Goal: Download file/media

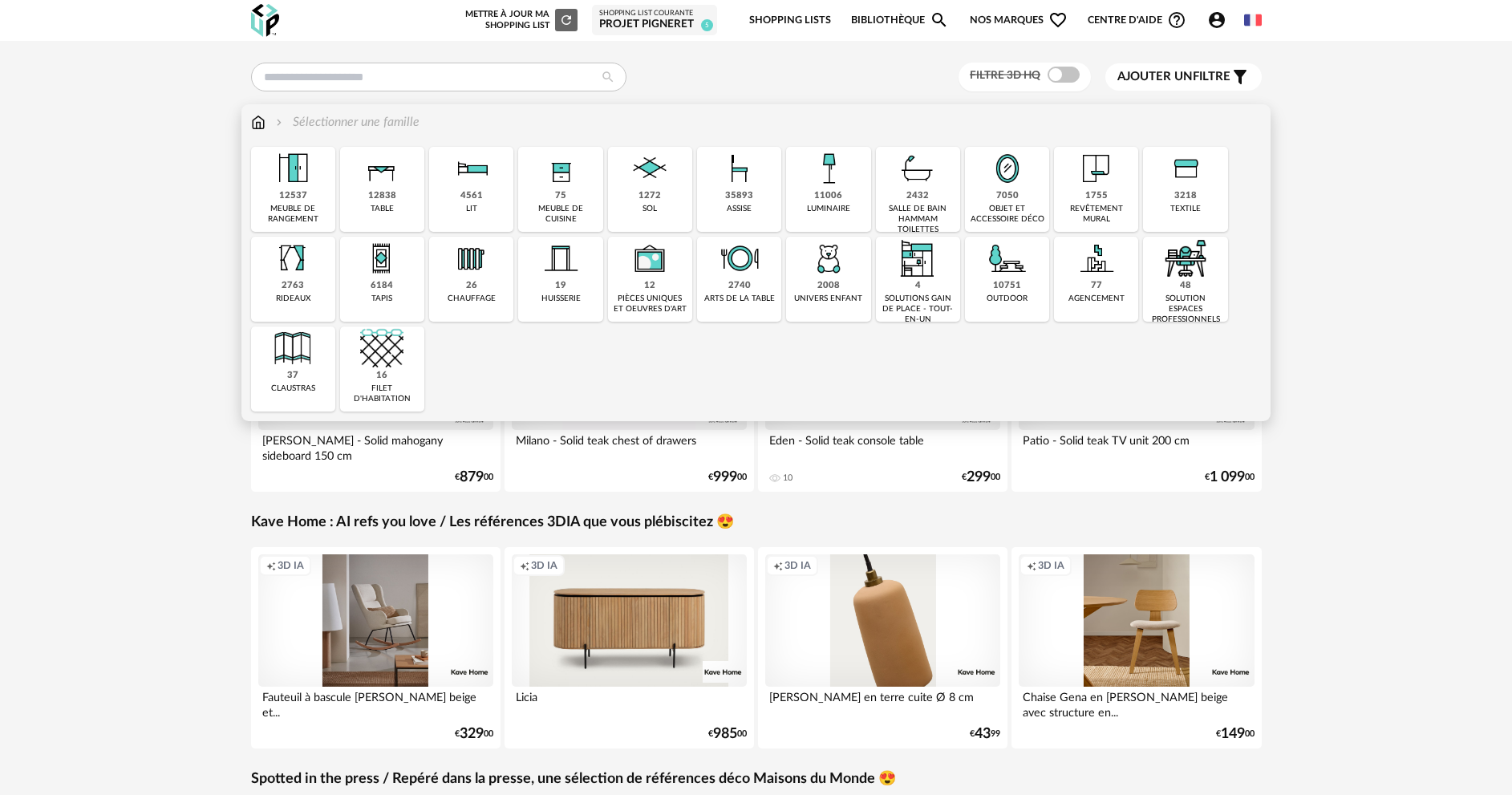
click at [367, 196] on div "12838 table" at bounding box center [383, 189] width 84 height 85
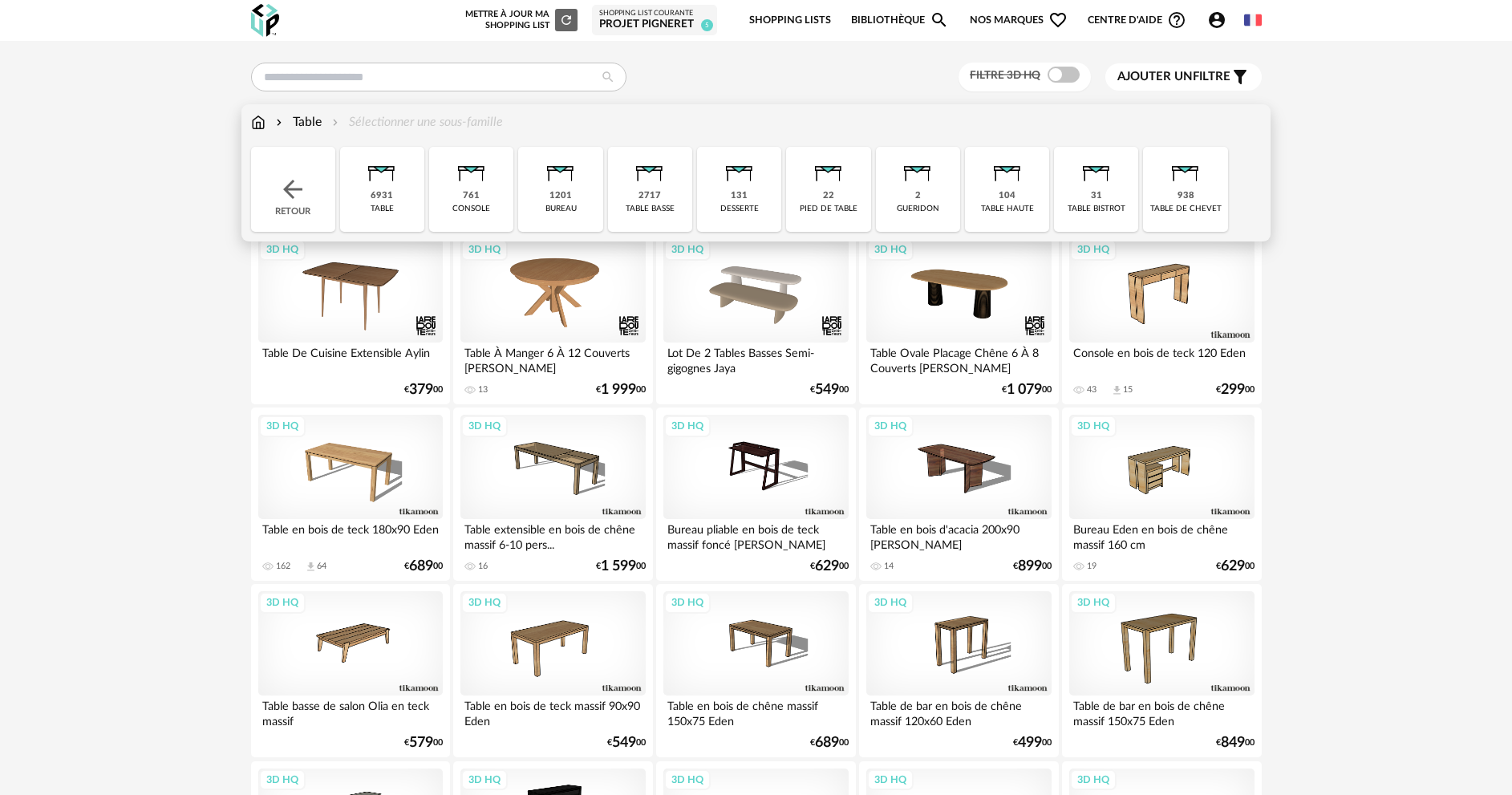
click at [397, 191] on div "6931 table" at bounding box center [383, 189] width 84 height 85
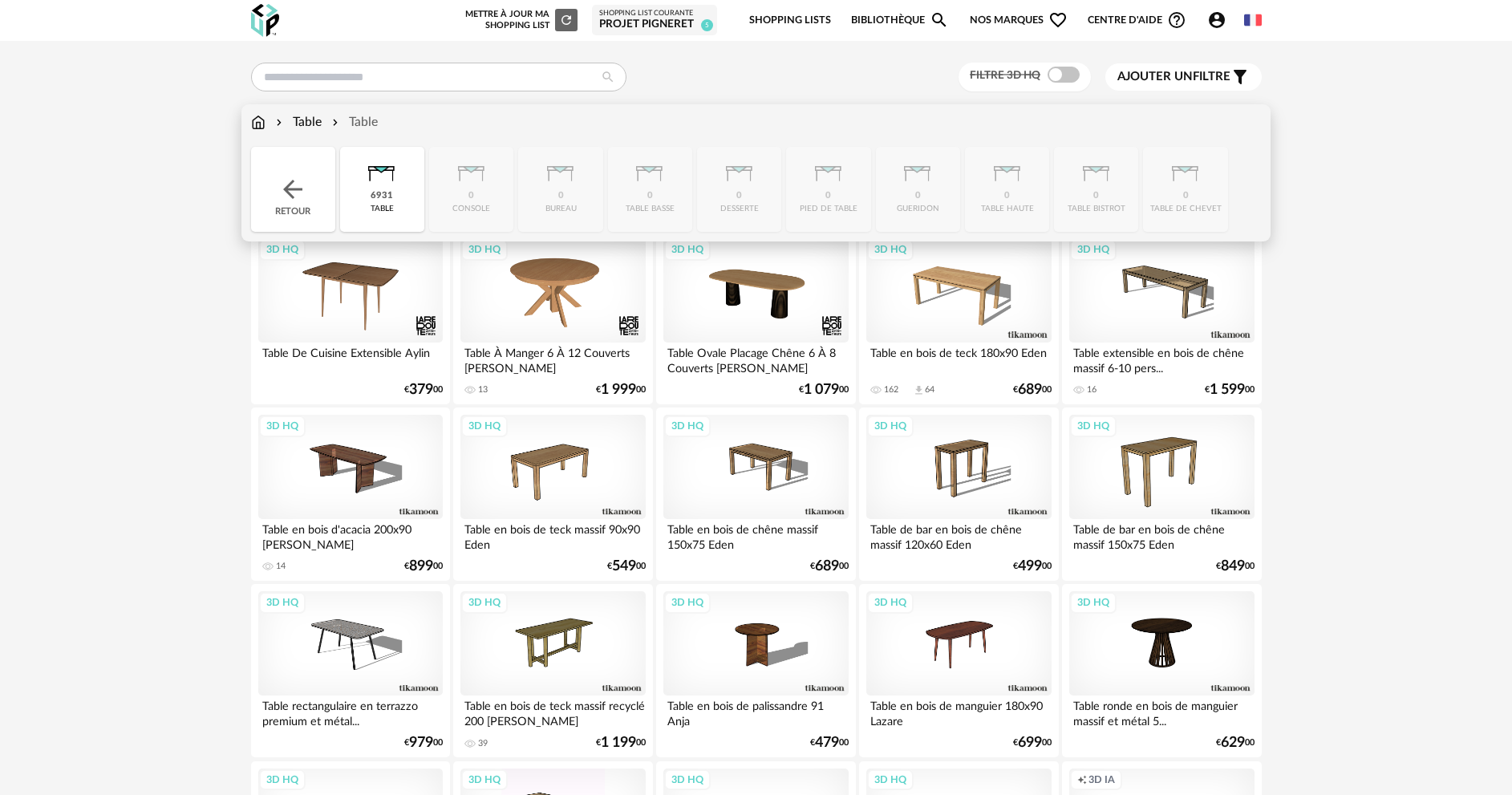
click at [283, 190] on img at bounding box center [293, 189] width 29 height 29
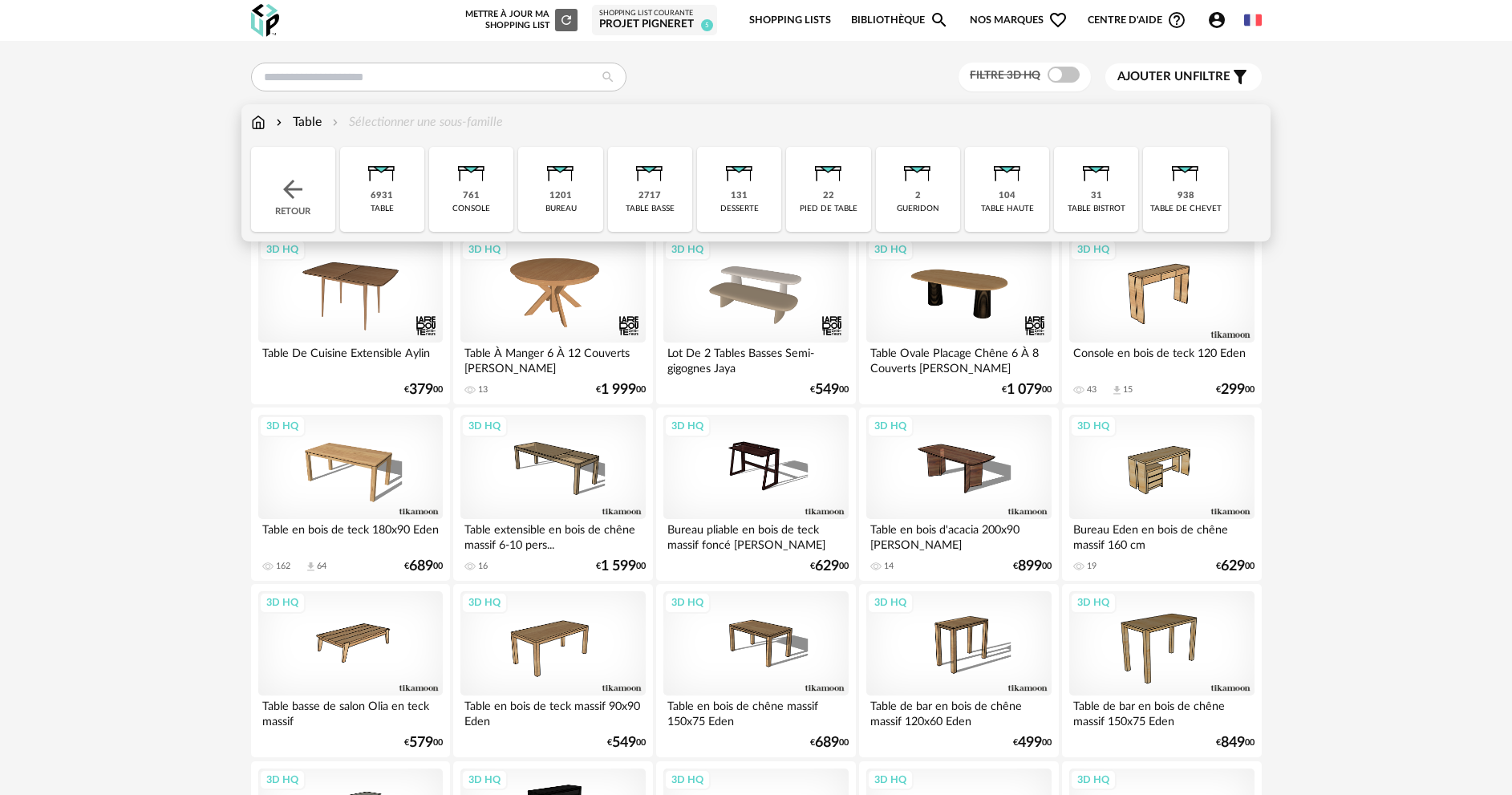
click at [640, 187] on img at bounding box center [650, 168] width 43 height 43
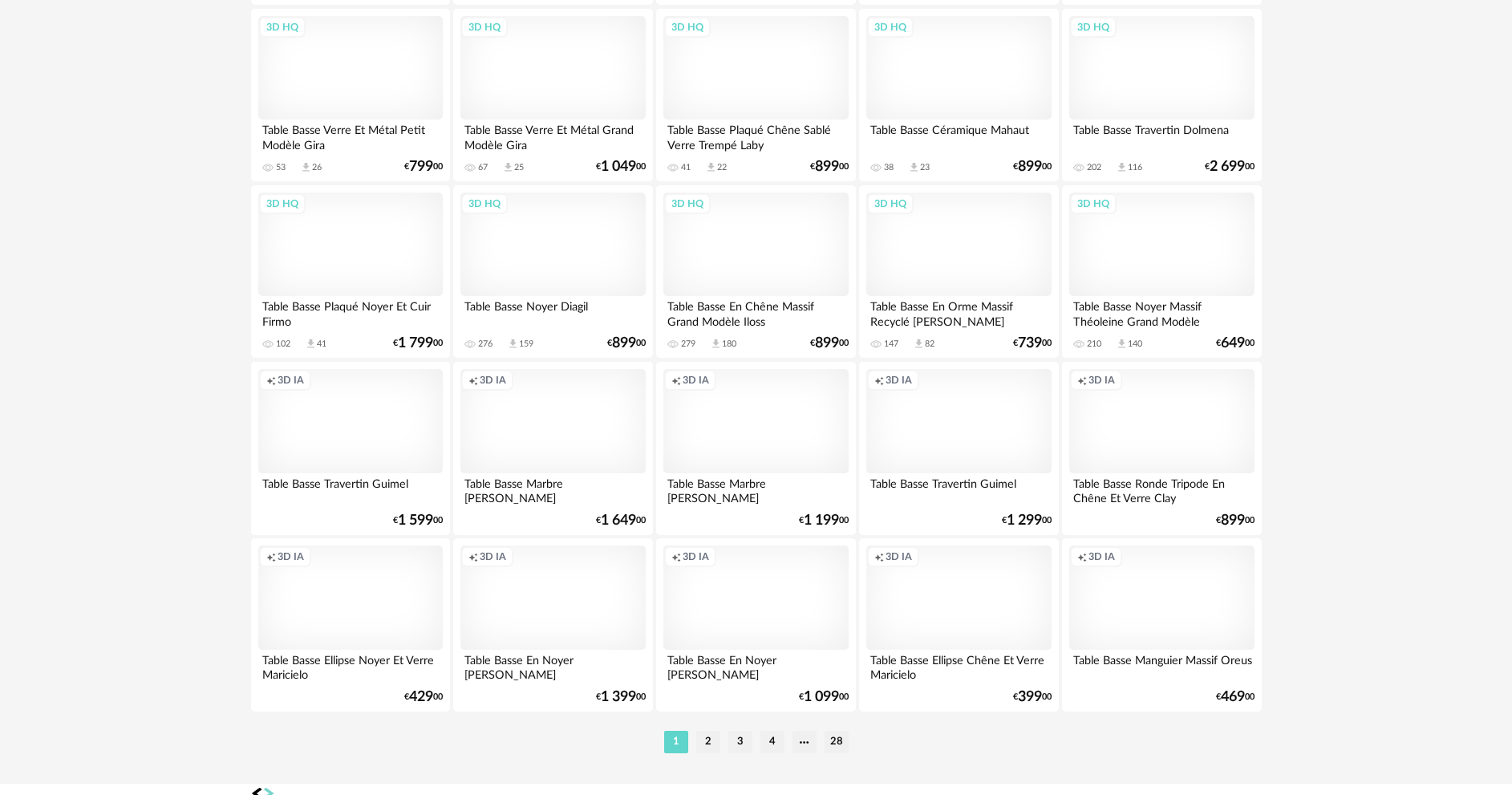
scroll to position [3072, 0]
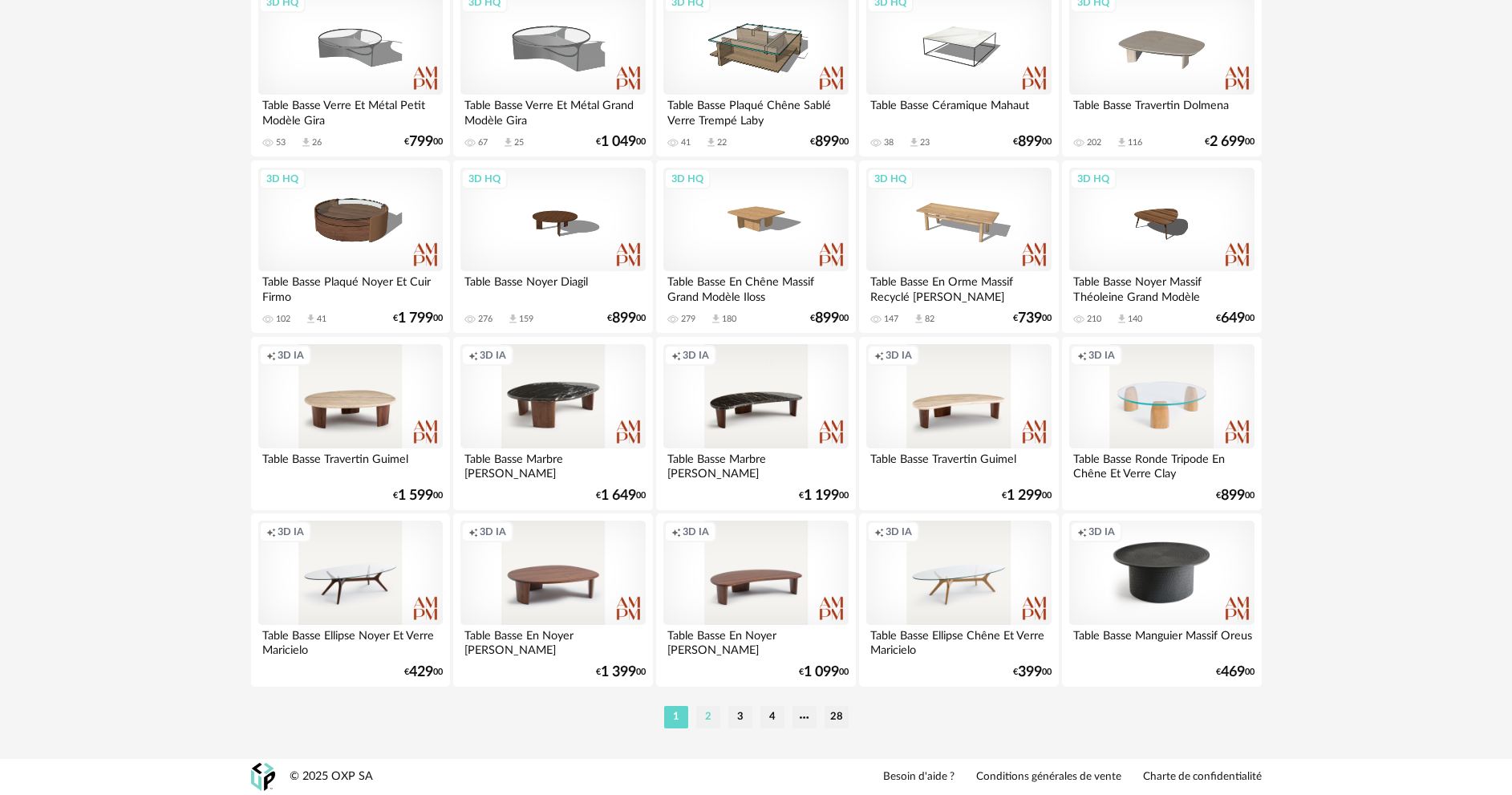
click at [709, 715] on li "2" at bounding box center [708, 717] width 24 height 22
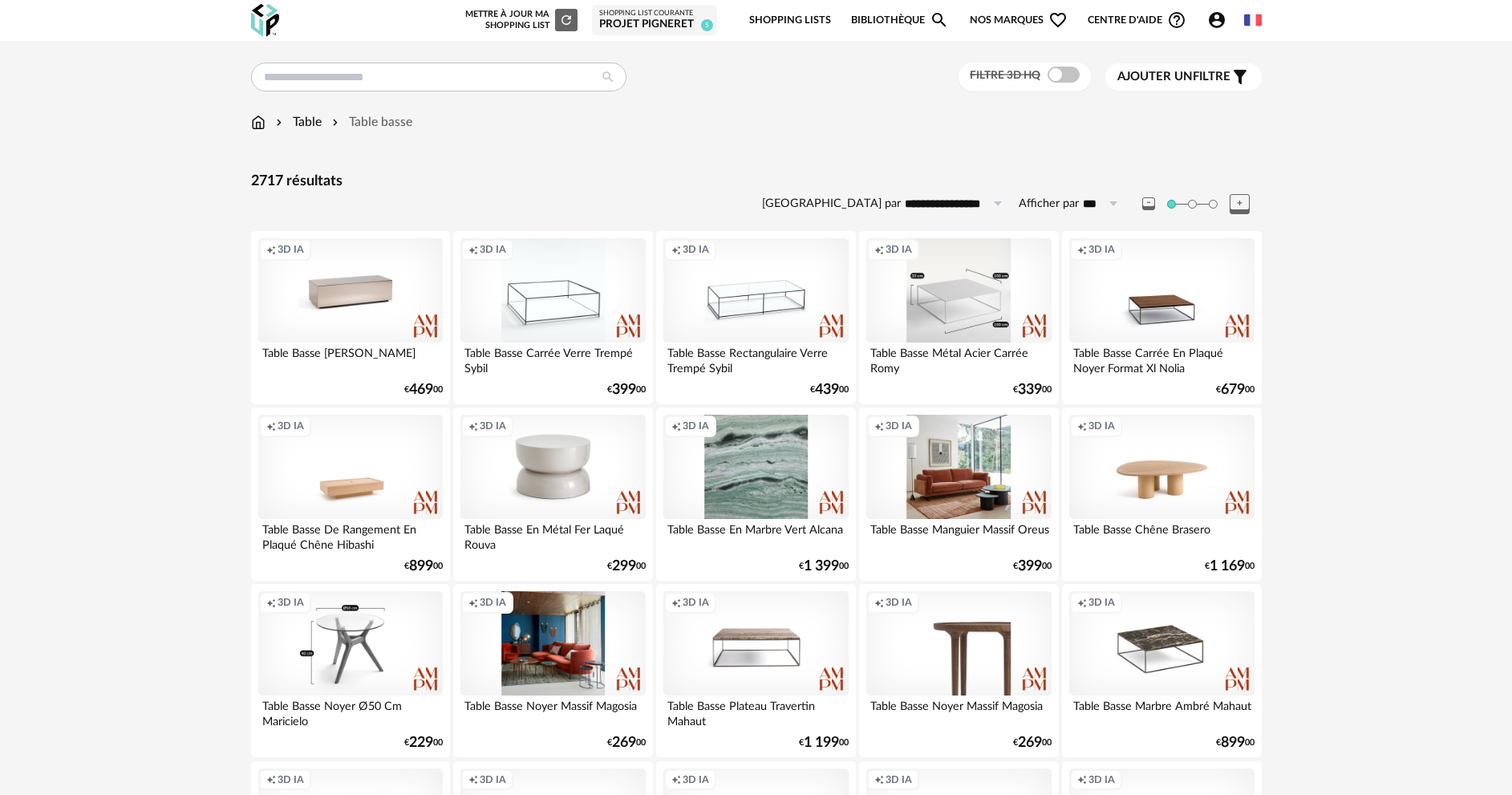
click at [1184, 78] on span "Ajouter un" at bounding box center [1155, 76] width 76 height 12
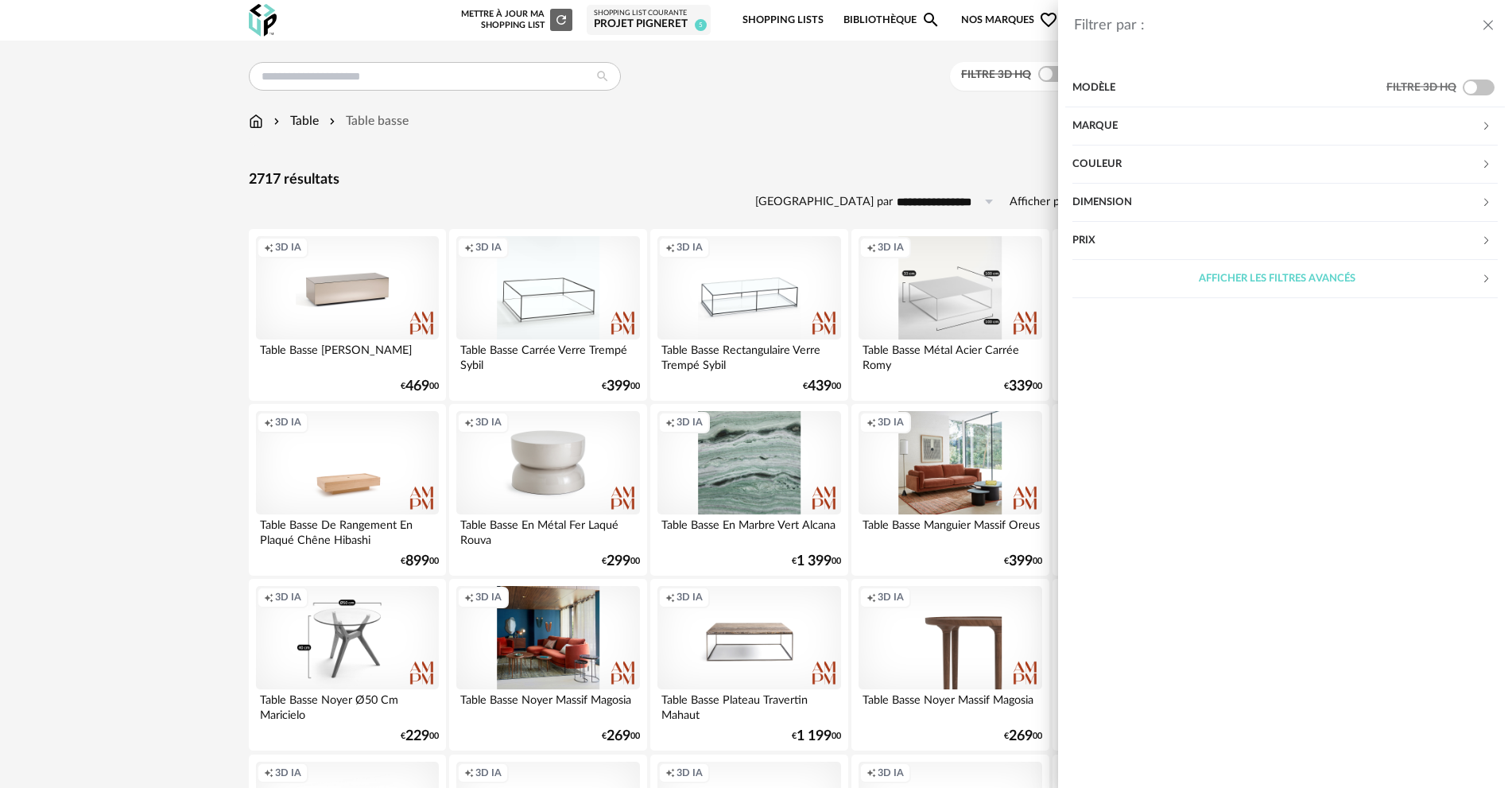
click at [1105, 129] on div "Marque" at bounding box center [1277, 126] width 409 height 38
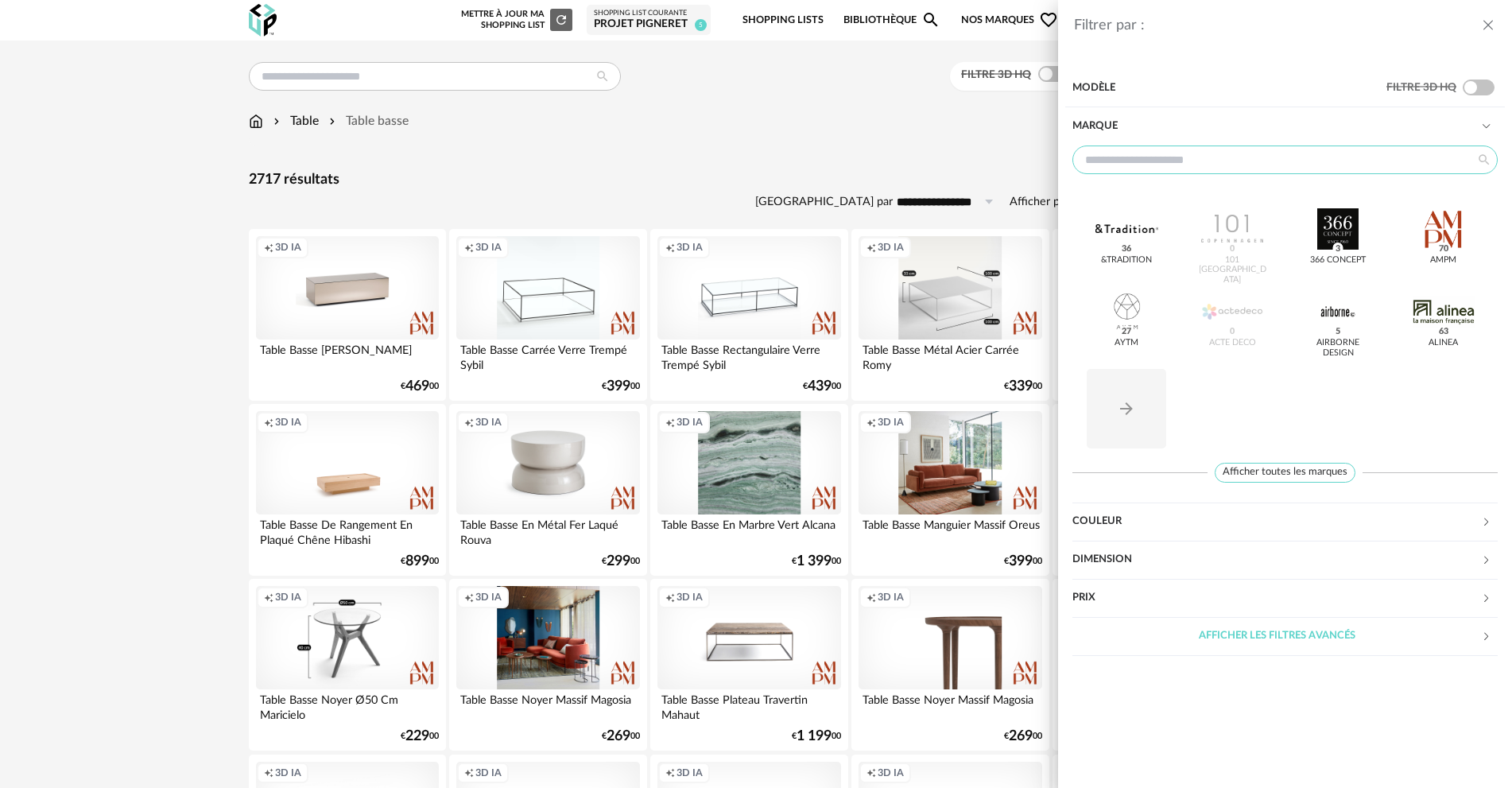
click at [1136, 156] on input "text" at bounding box center [1285, 160] width 425 height 29
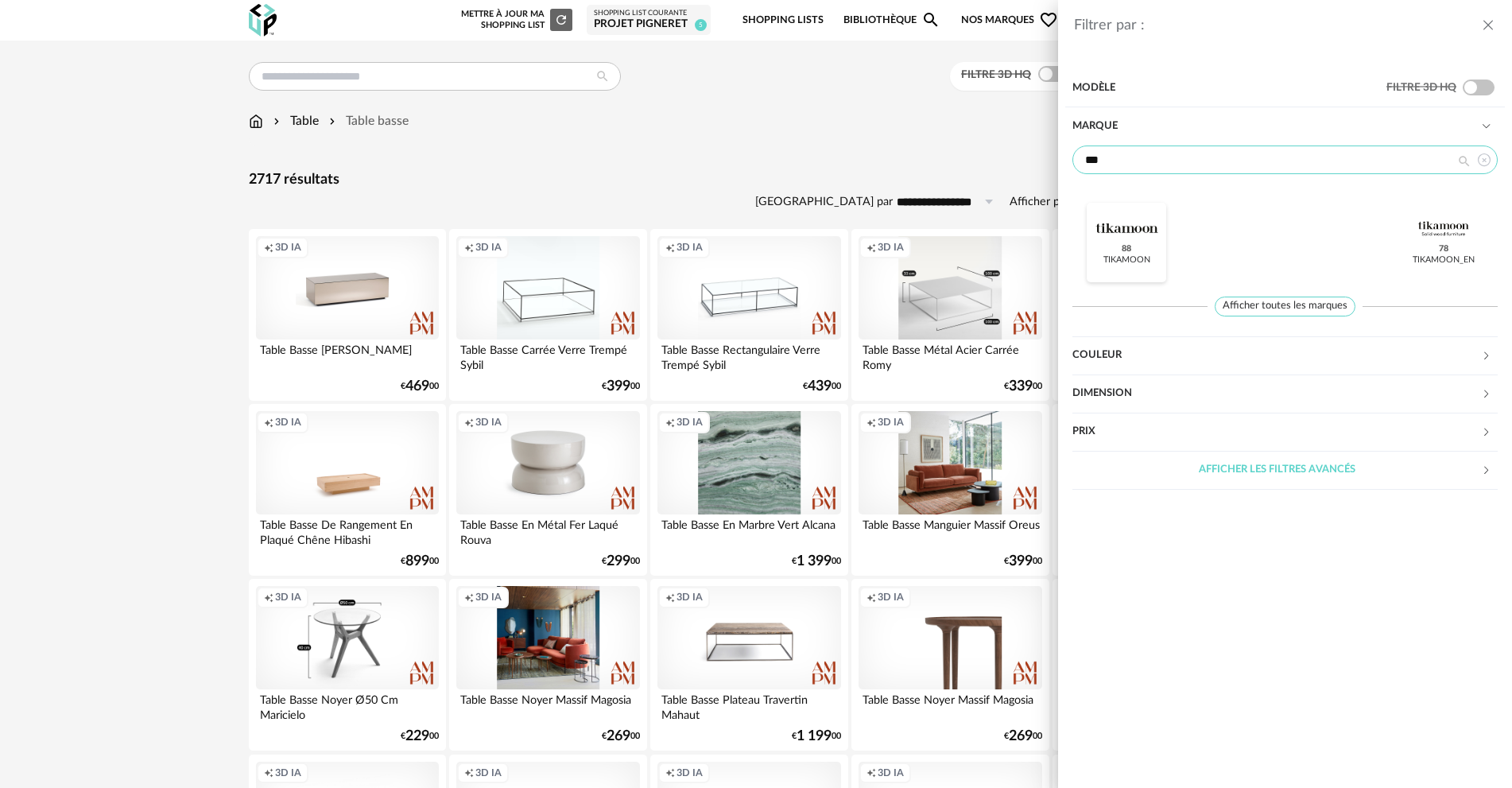
type input "***"
click at [1125, 239] on div at bounding box center [1126, 229] width 62 height 42
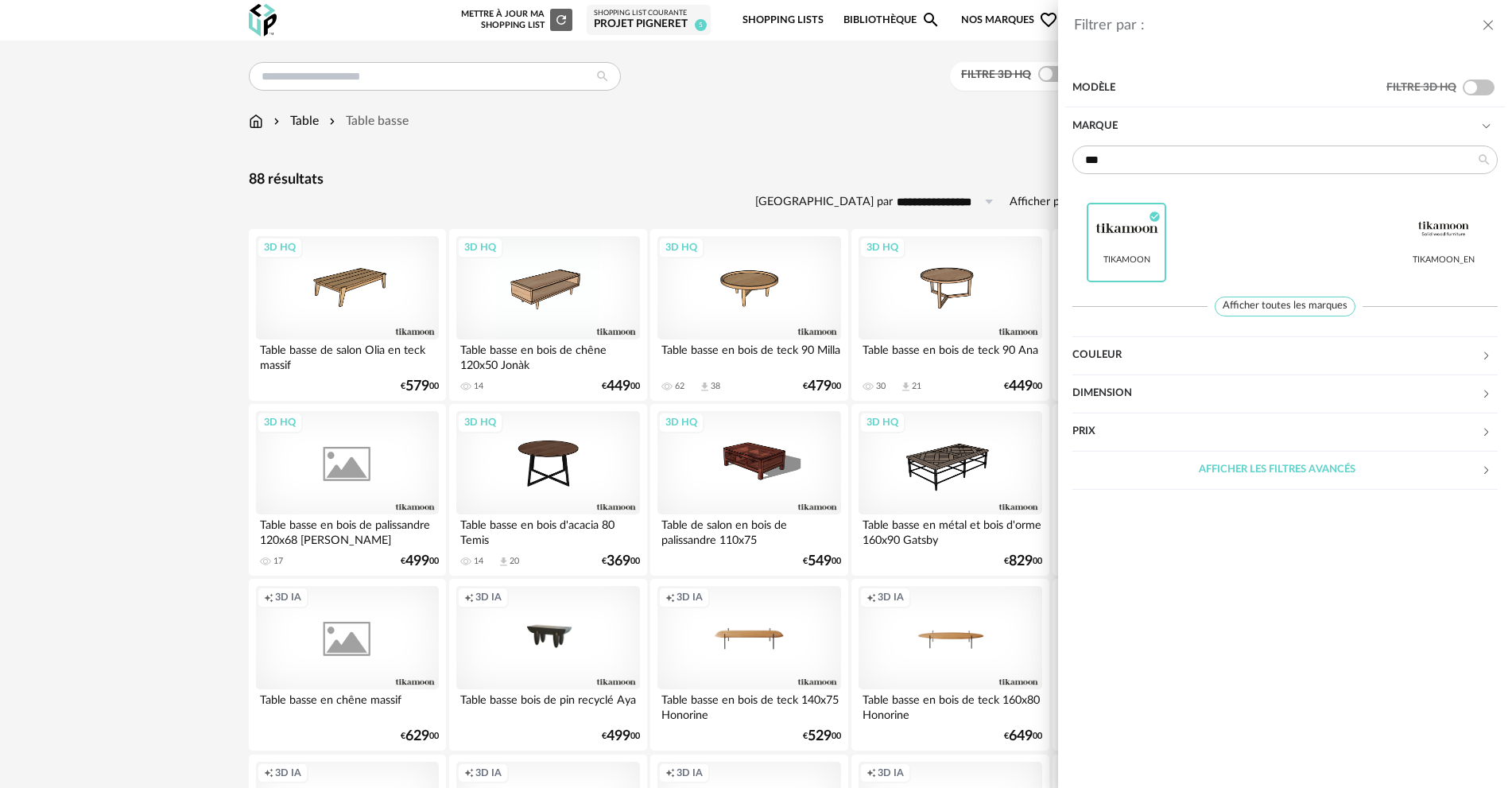
click at [775, 137] on div "Filtrer par : Modèle Filtre 3D HQ Marque *** Tikamoon Check Circle icon Tikamoo…" at bounding box center [756, 394] width 1512 height 788
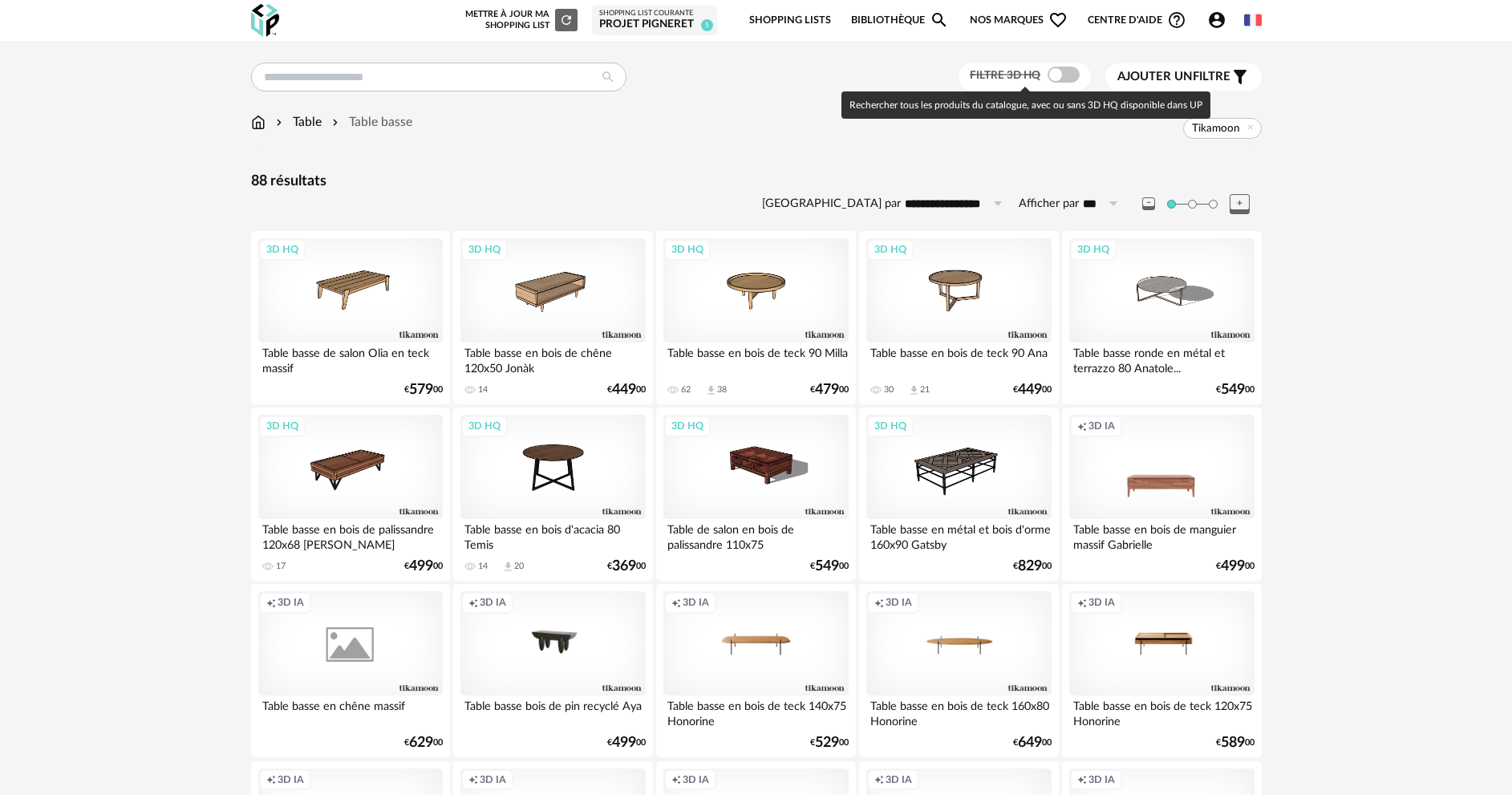
click at [1057, 75] on span at bounding box center [1063, 74] width 32 height 16
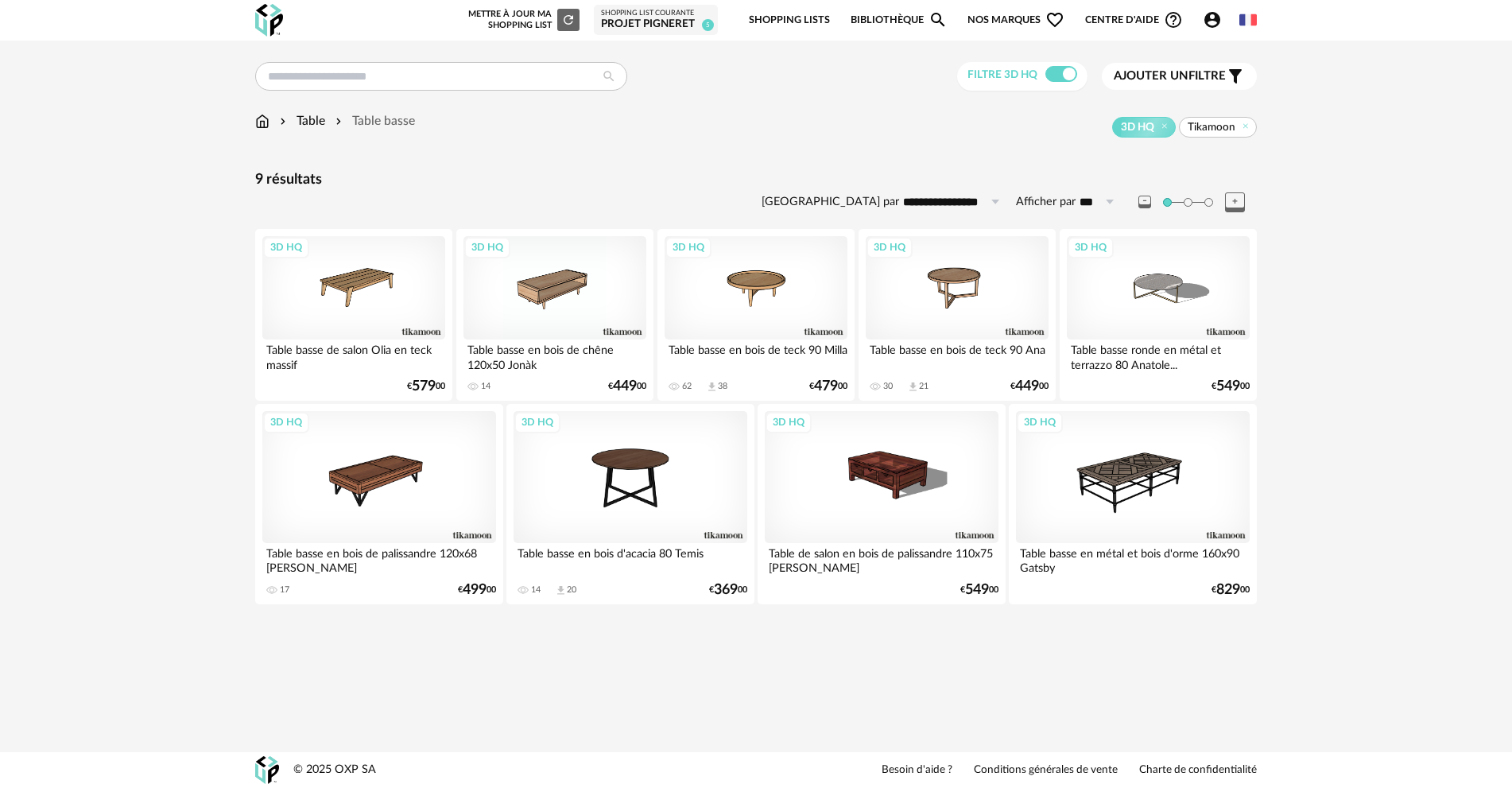
click at [1133, 72] on span "Ajouter un" at bounding box center [1151, 76] width 75 height 12
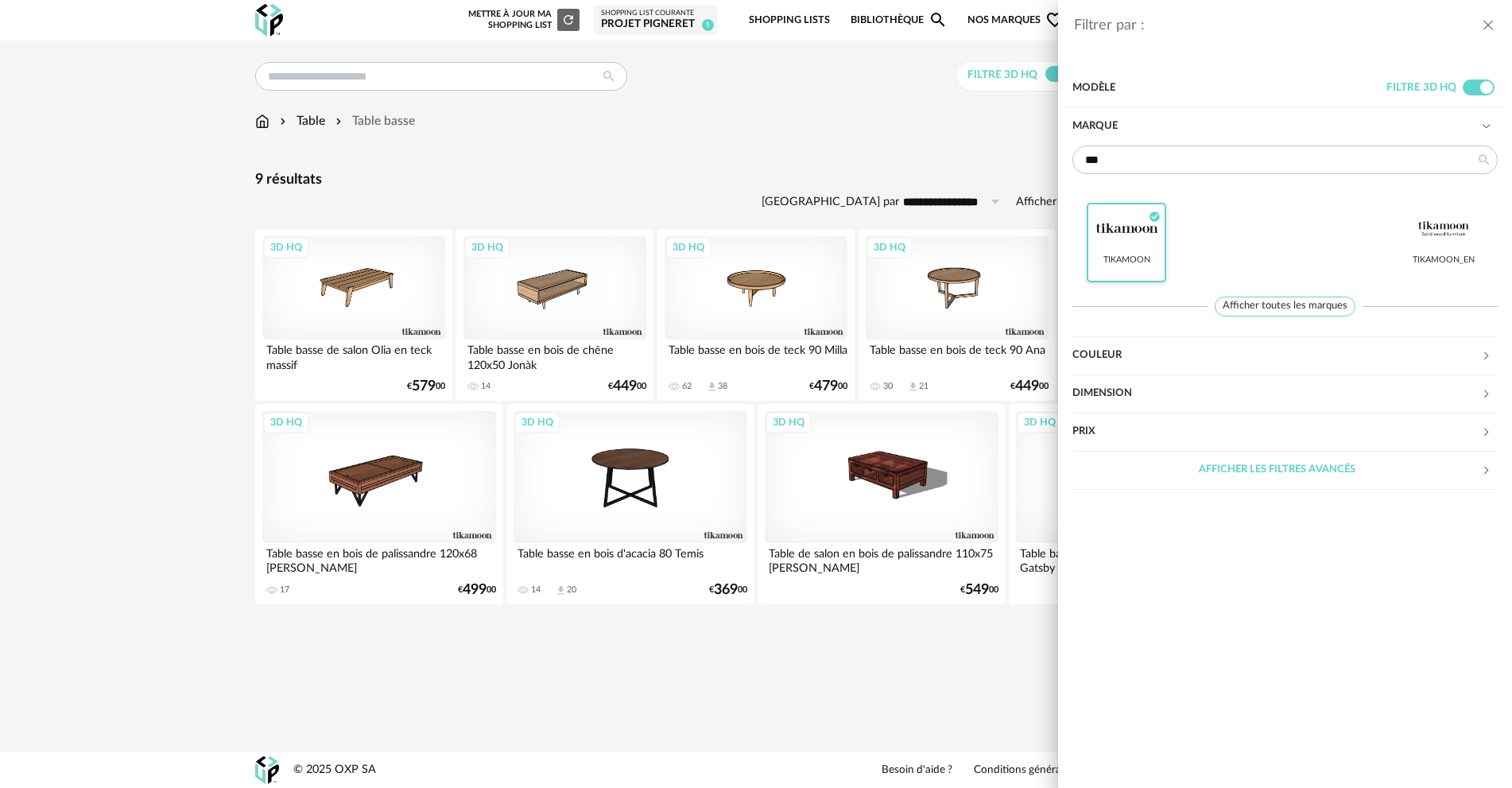
click at [1149, 228] on div at bounding box center [1126, 229] width 62 height 42
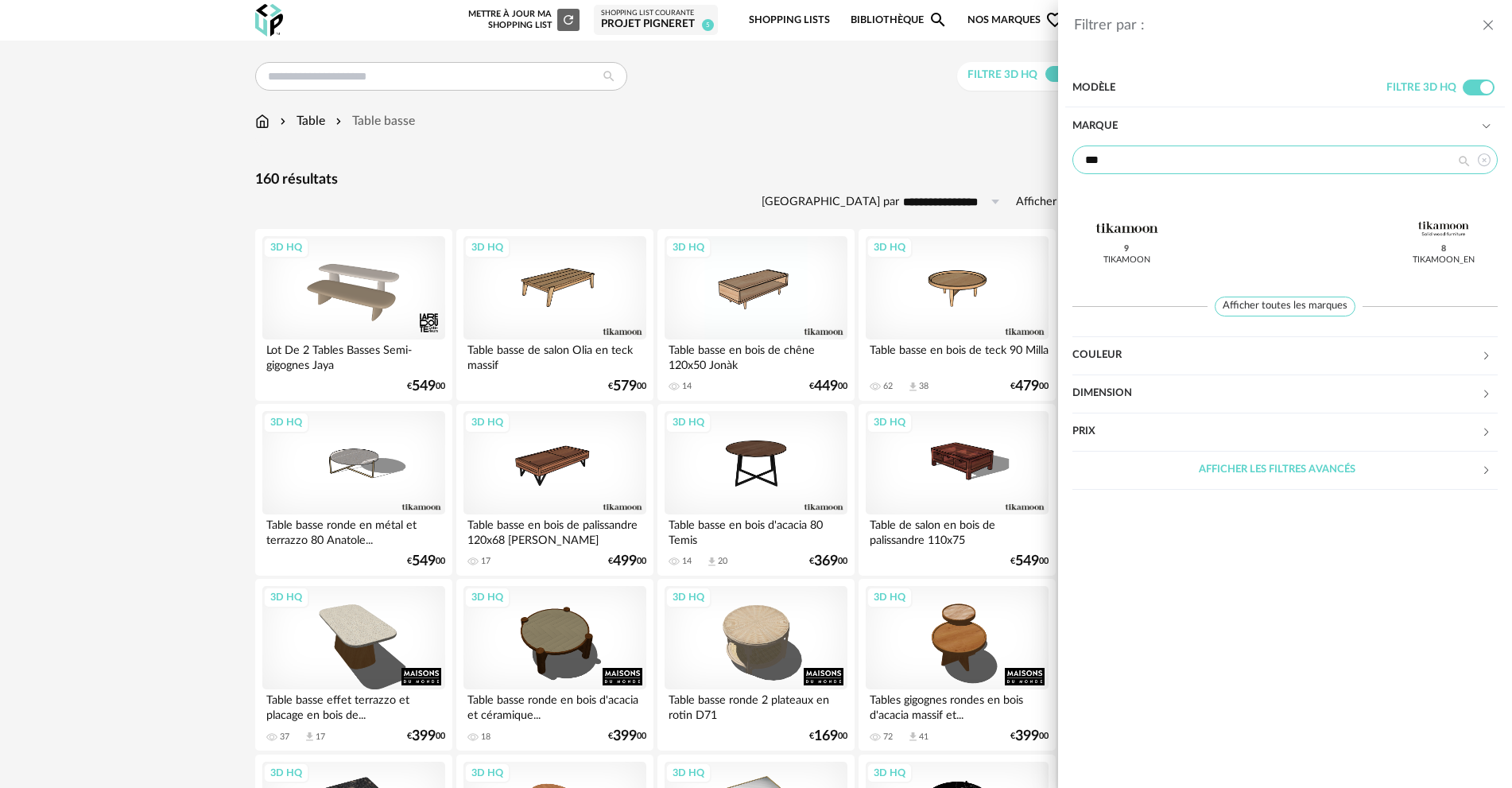
drag, startPoint x: 1196, startPoint y: 161, endPoint x: 942, endPoint y: 154, distance: 254.1
click at [942, 154] on div "Filtrer par : Modèle Filtre 3D HQ Marque *** Tikamoon 9 Tikamoon_EN 8 Afficher …" at bounding box center [756, 394] width 1512 height 788
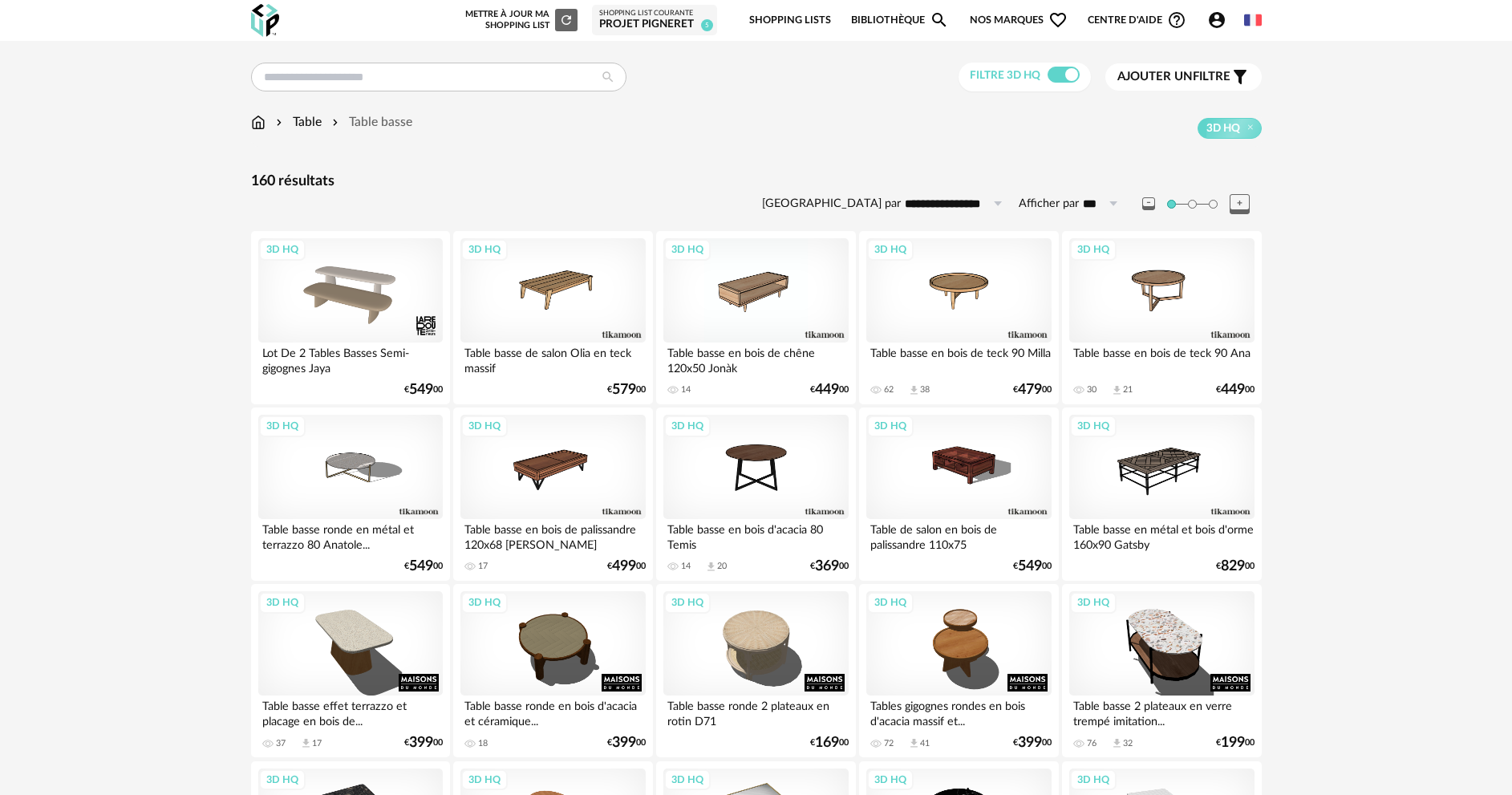
click at [1105, 64] on button "Ajouter un filtre s Filter icon" at bounding box center [1184, 77] width 156 height 28
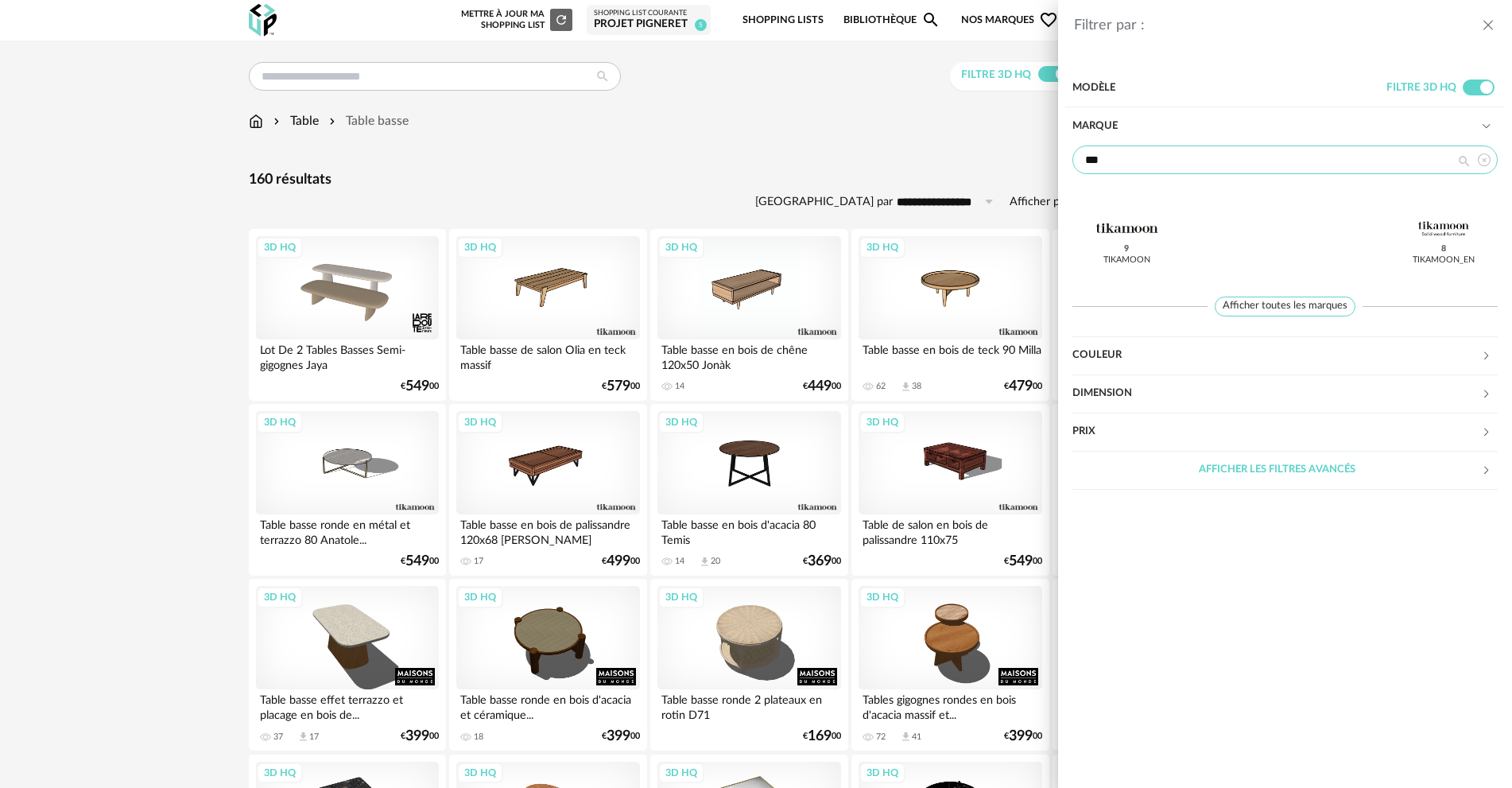
click at [1259, 163] on input "***" at bounding box center [1285, 160] width 425 height 29
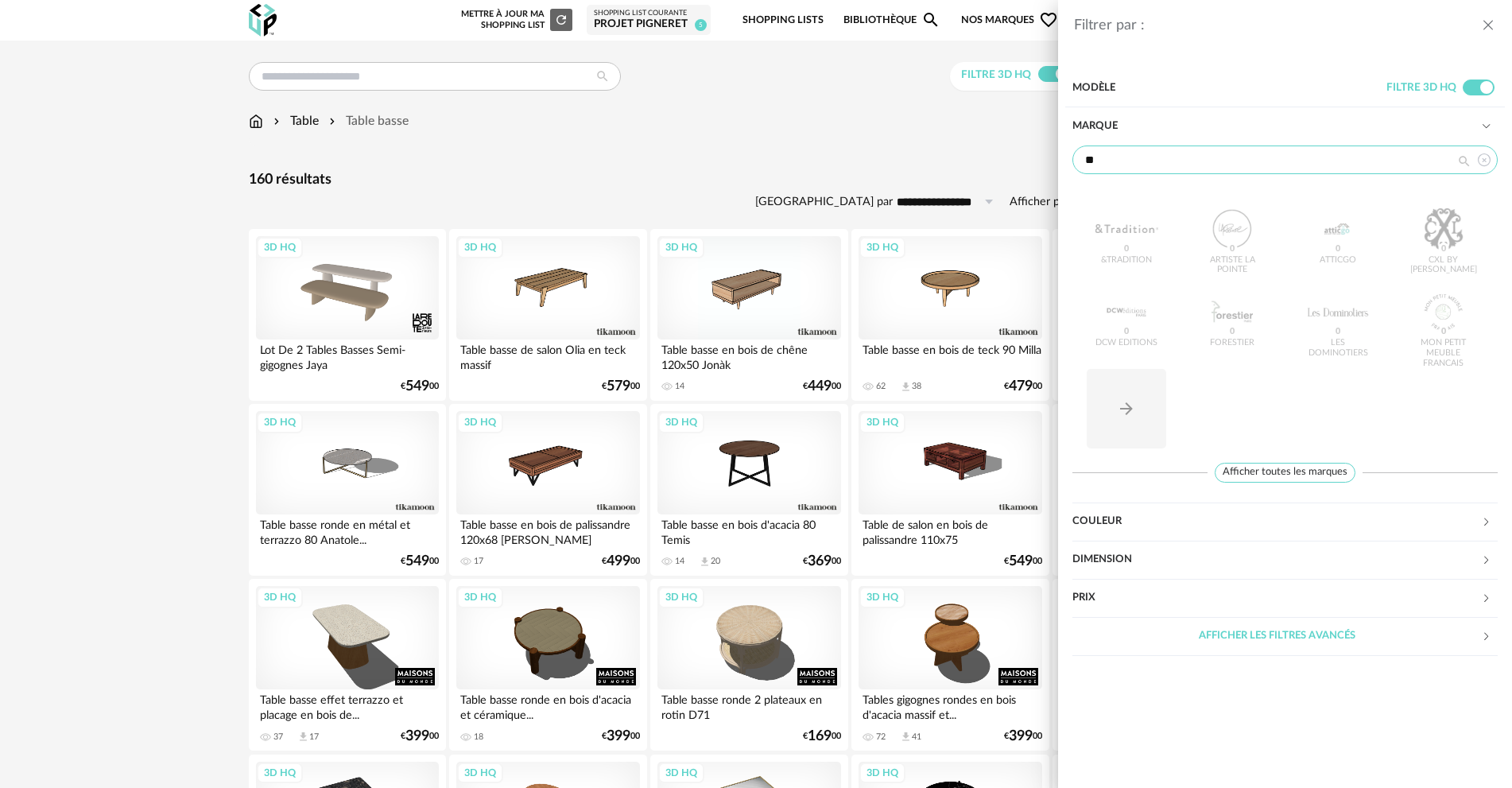
type input "*"
click at [810, 147] on div "Filtrer par : Modèle Filtre 3D HQ Marque &tradition 0 101 Copenhagen 0 366 Conc…" at bounding box center [756, 394] width 1512 height 788
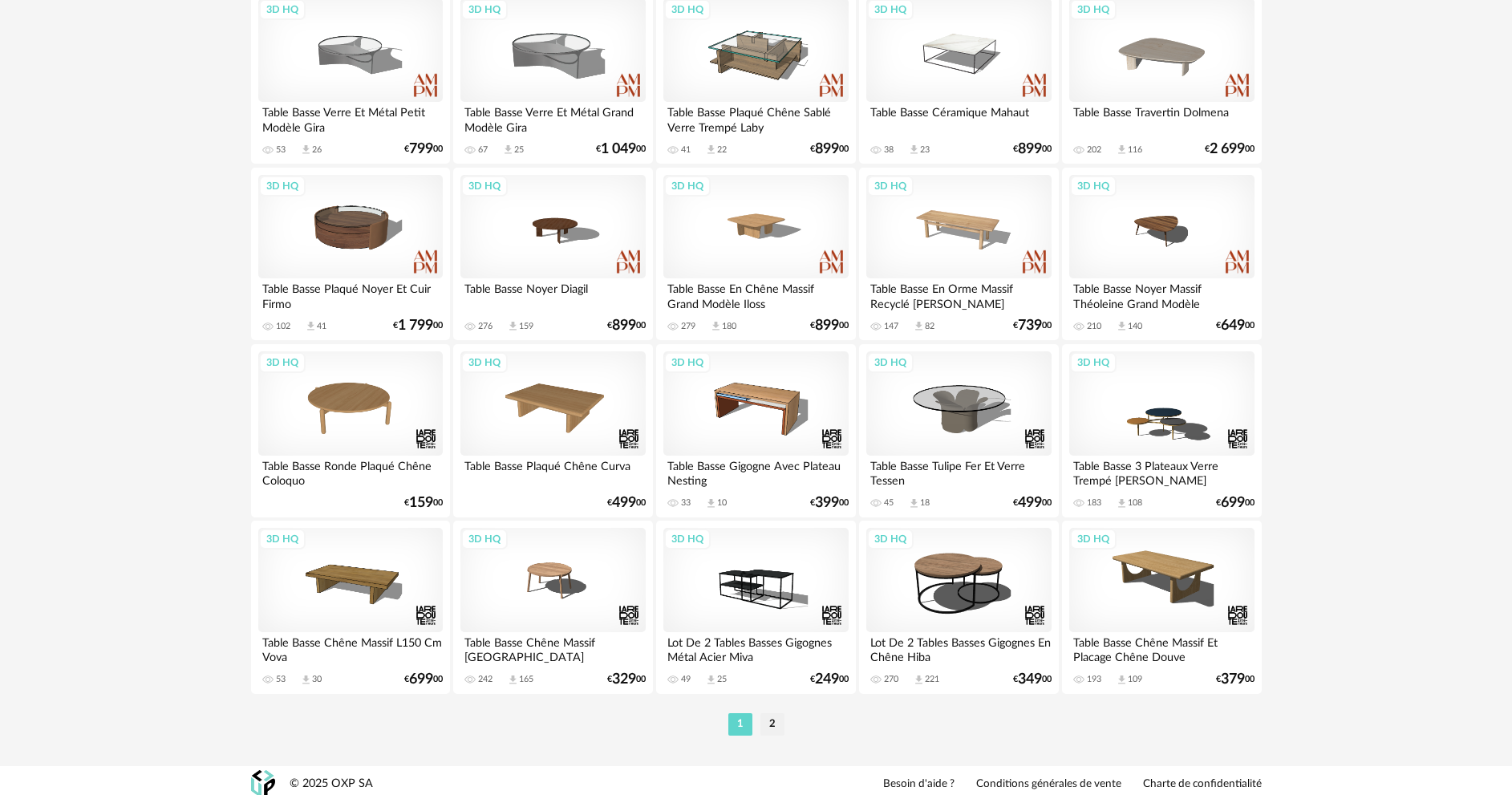
scroll to position [3072, 0]
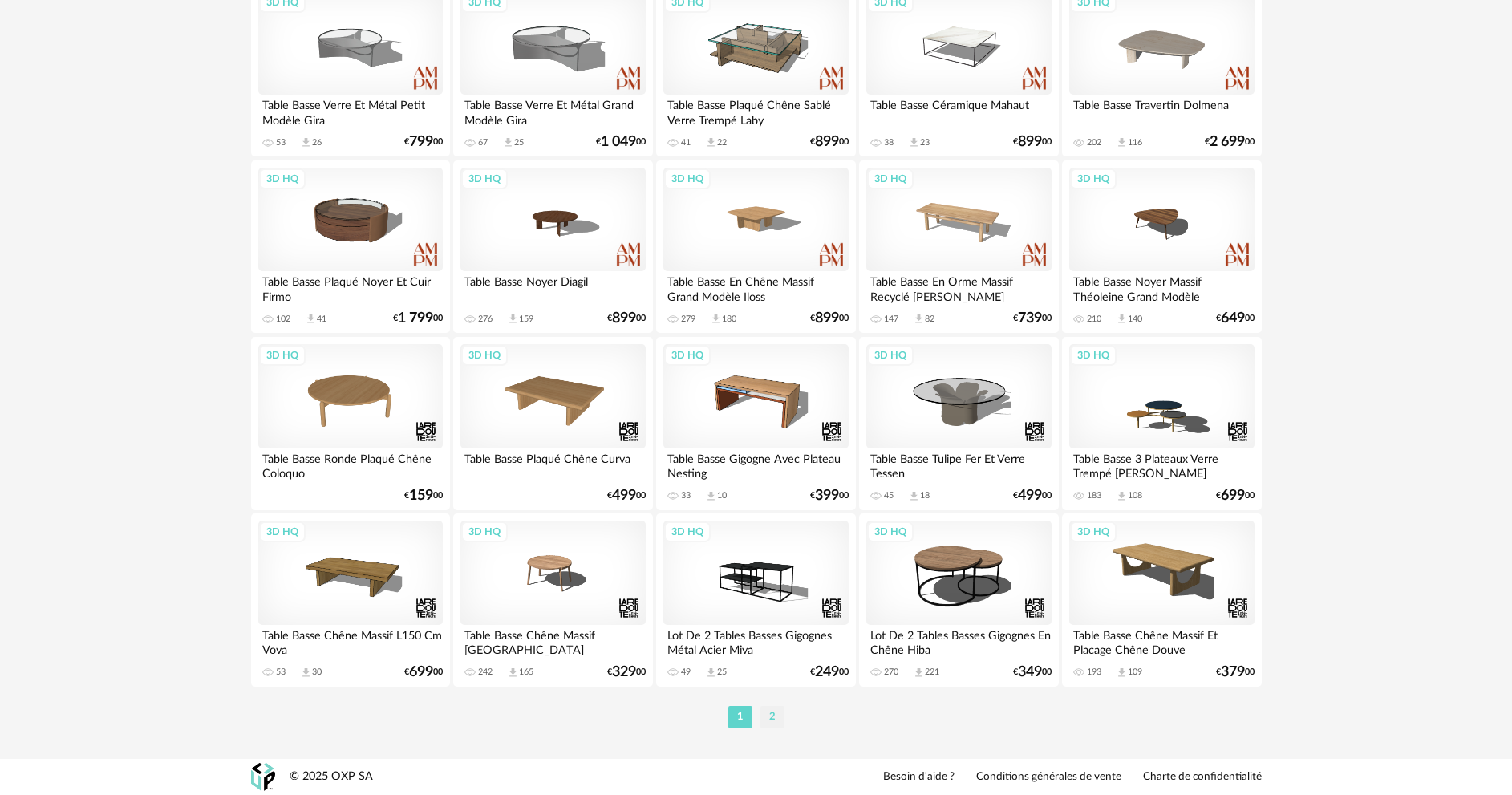
click at [765, 708] on li "2" at bounding box center [773, 717] width 24 height 22
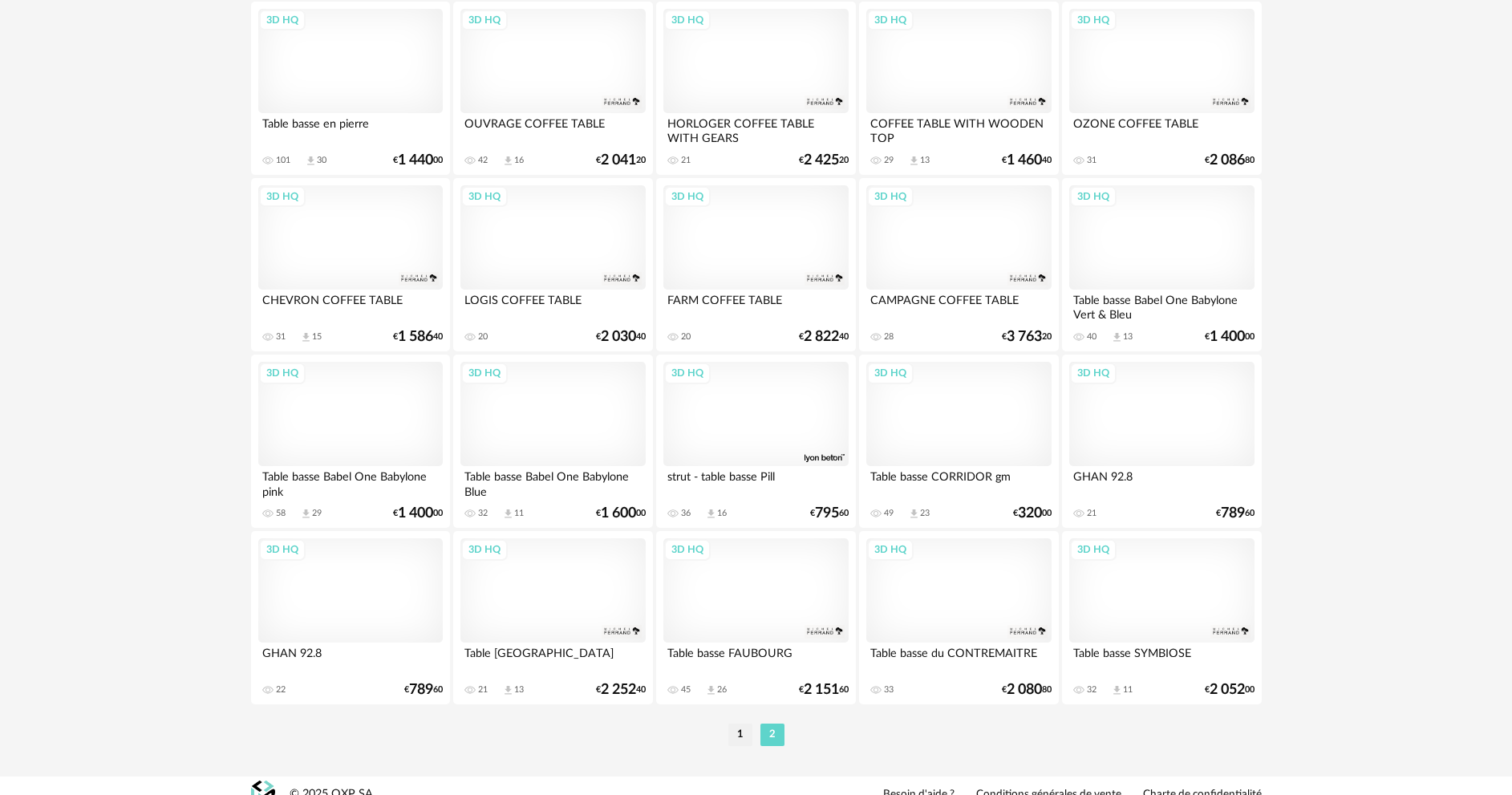
scroll to position [1660, 0]
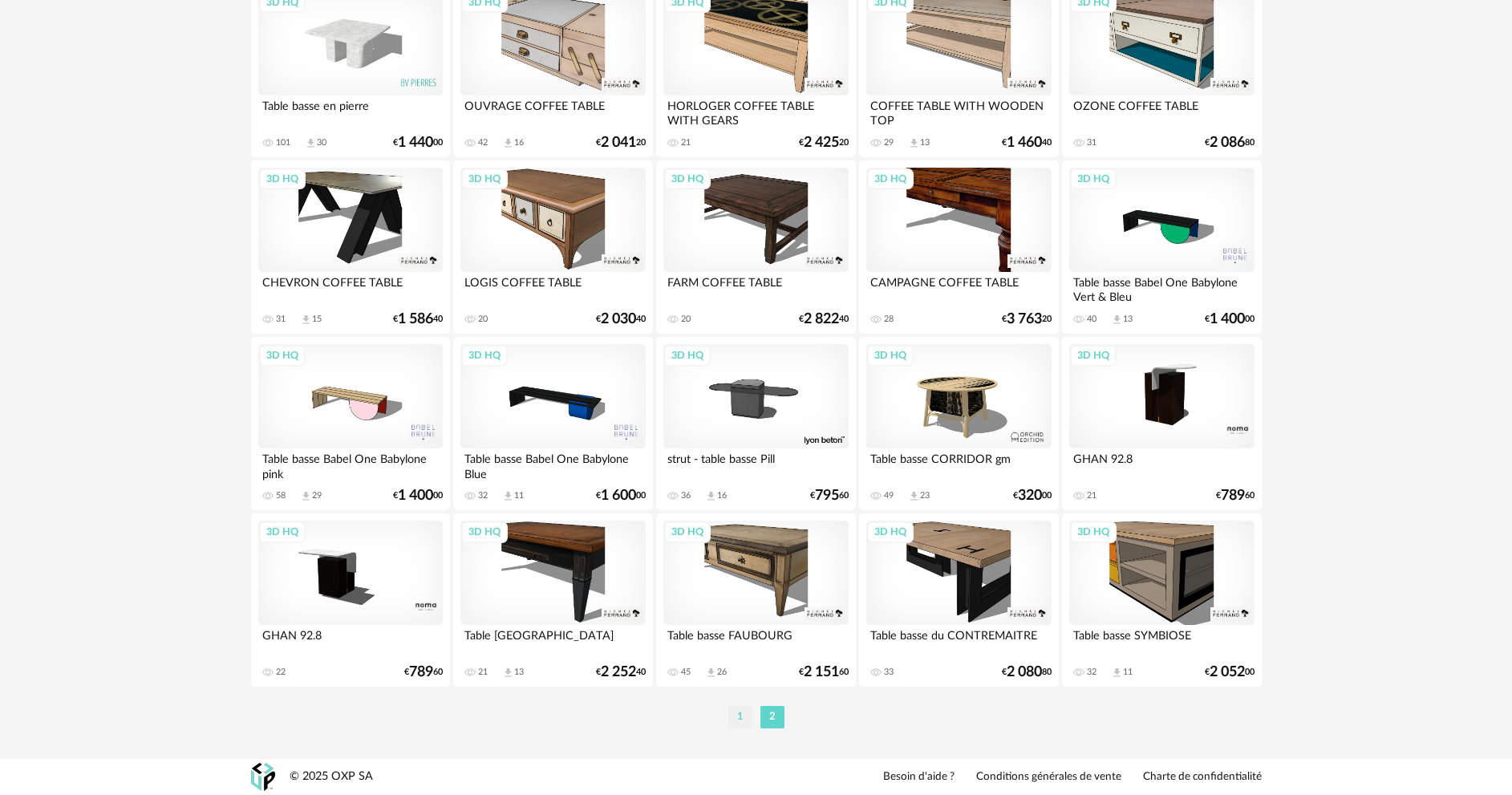
click at [737, 719] on li "1" at bounding box center [740, 717] width 24 height 22
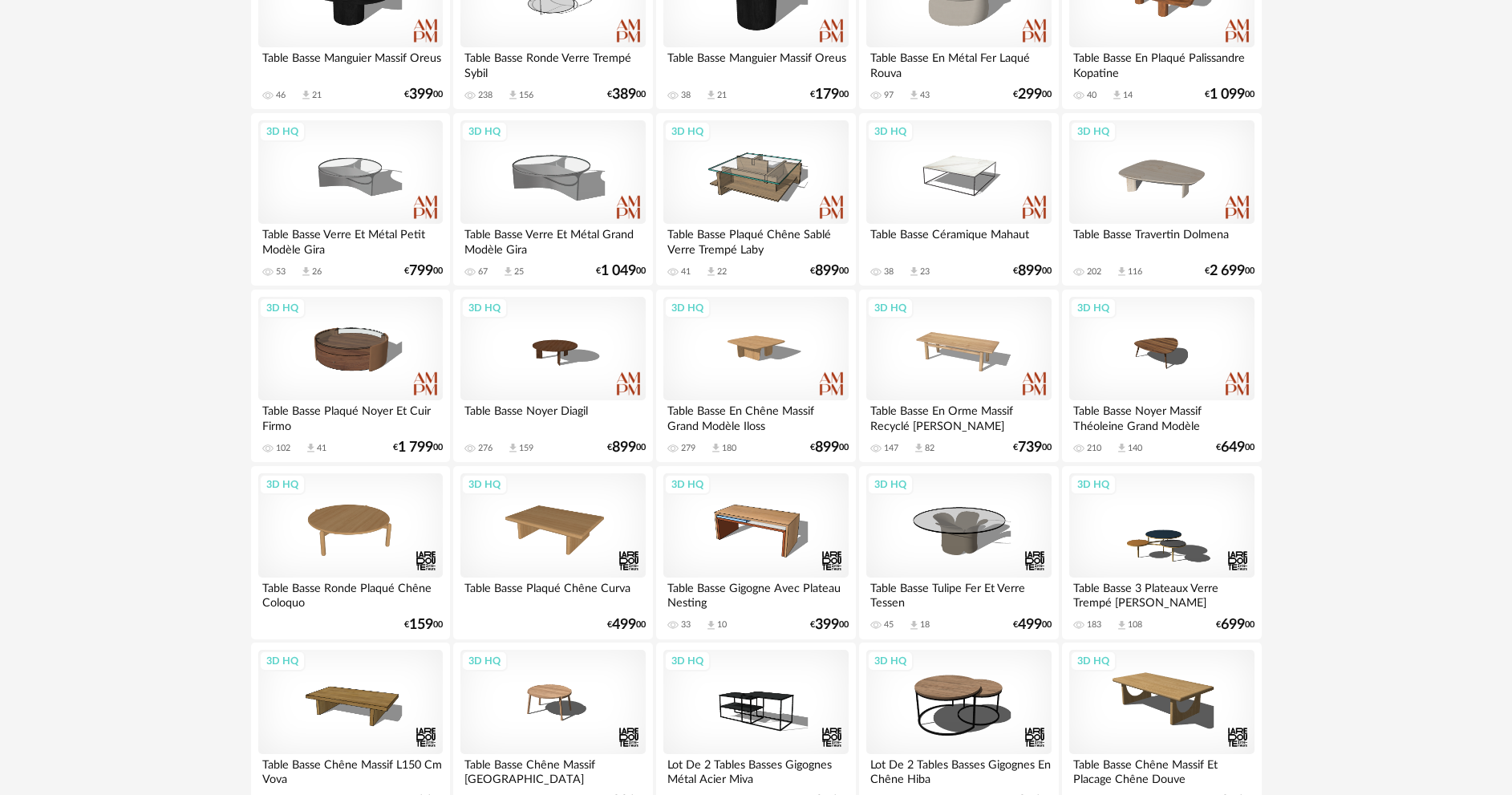
scroll to position [3048, 0]
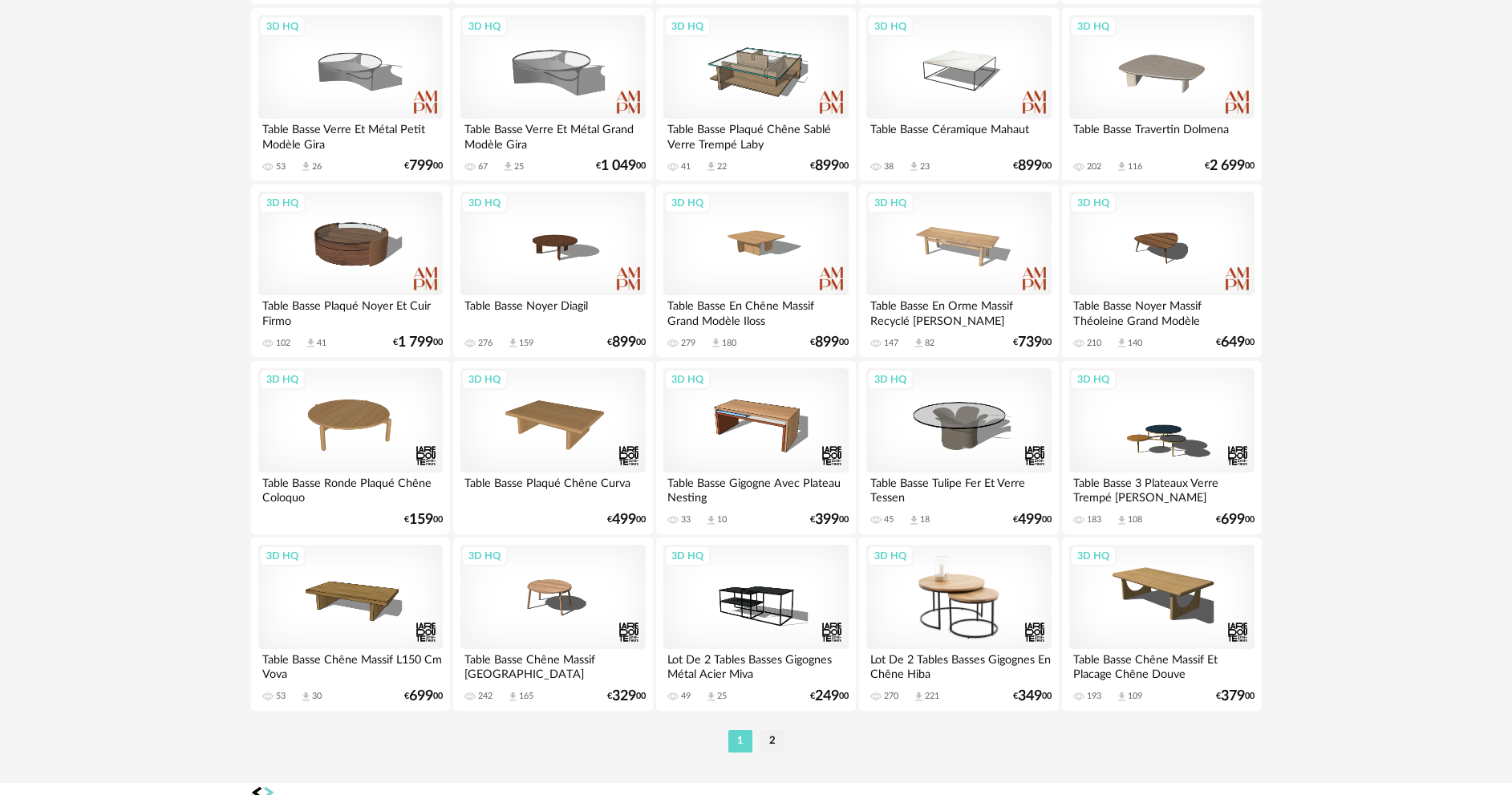
click at [971, 598] on div "3D HQ" at bounding box center [958, 596] width 185 height 104
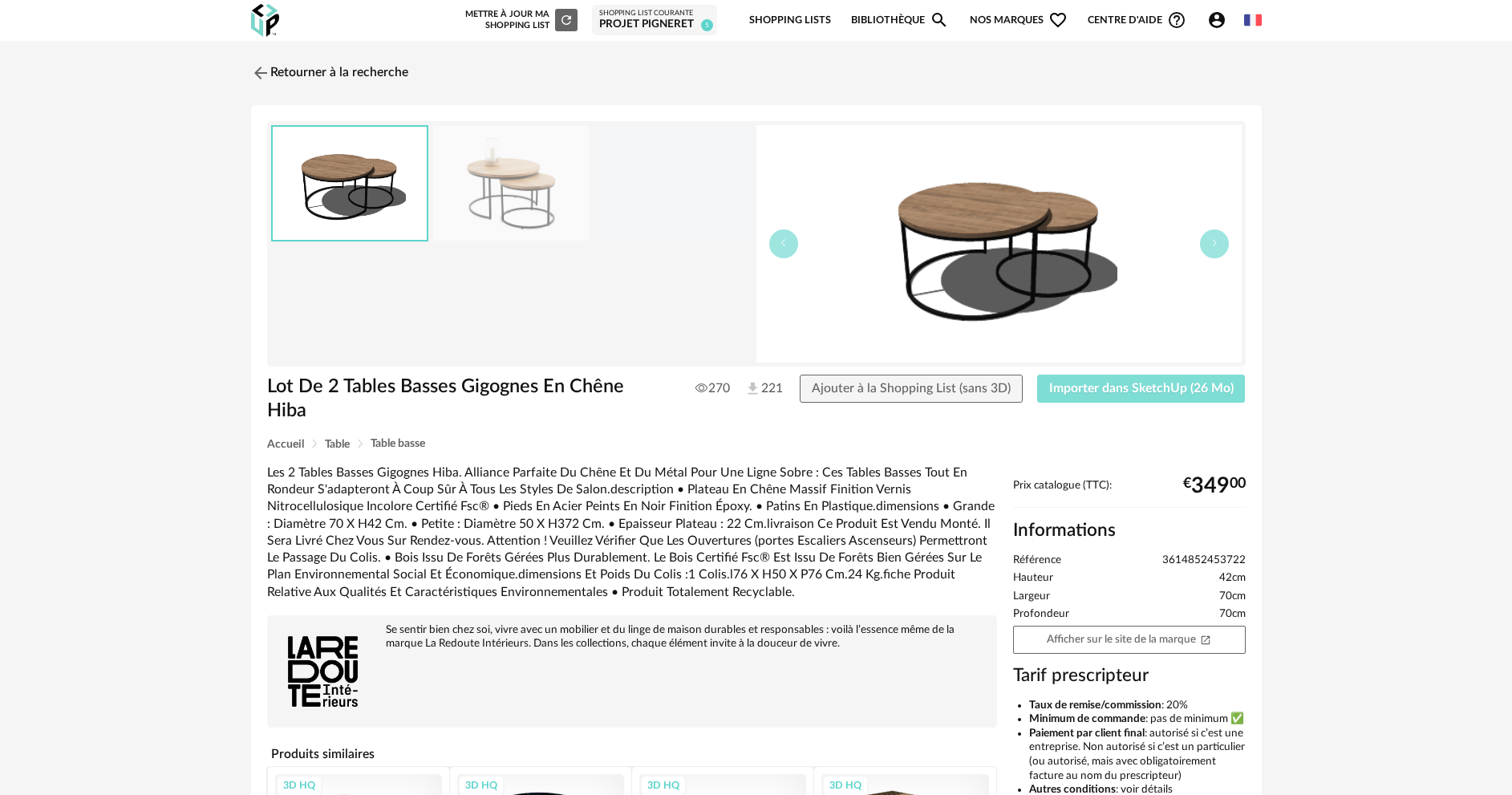
click at [1099, 380] on button "Importer dans SketchUp (26 Mo)" at bounding box center [1142, 389] width 209 height 29
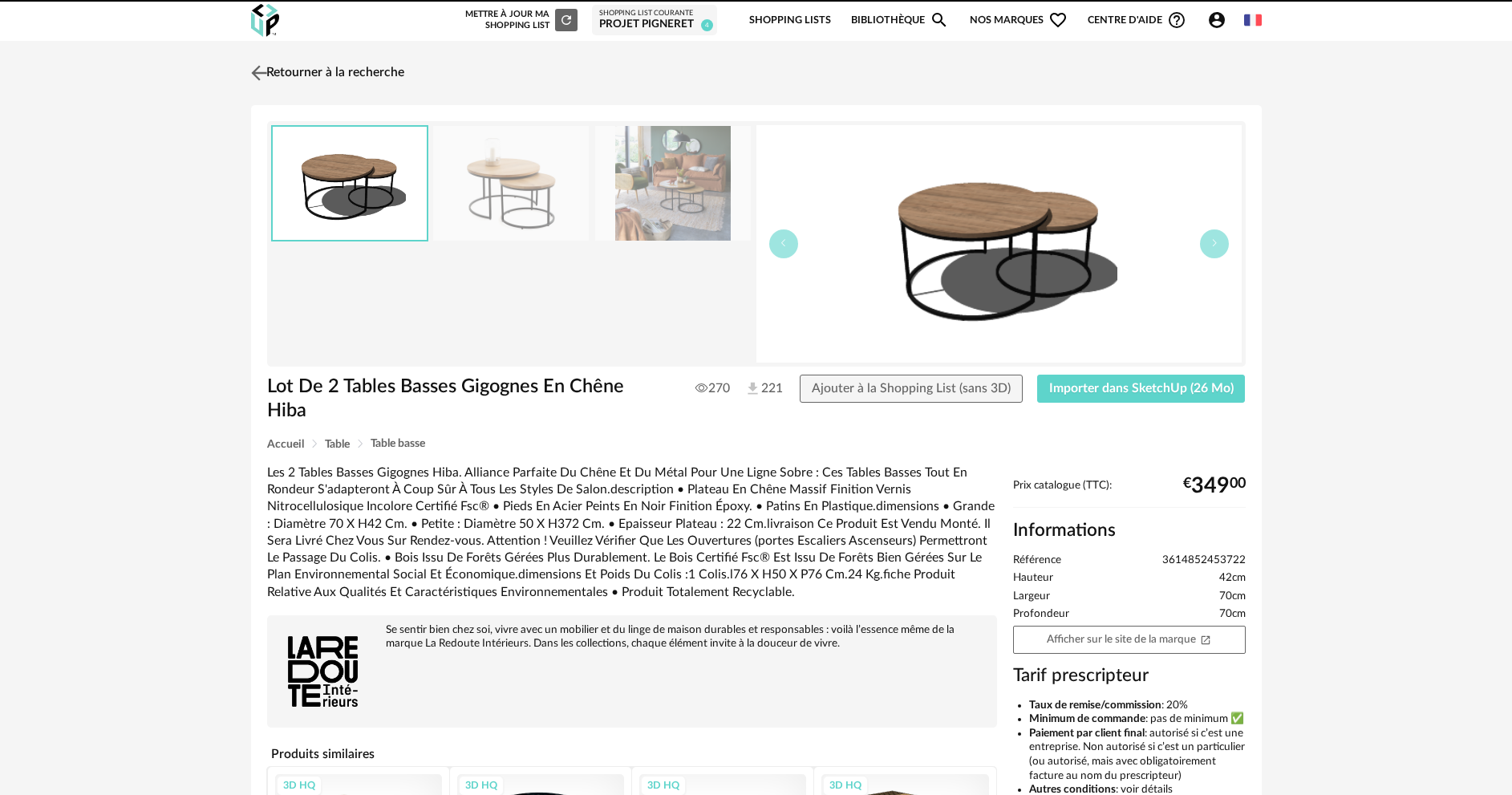
click at [259, 76] on img at bounding box center [258, 72] width 23 height 23
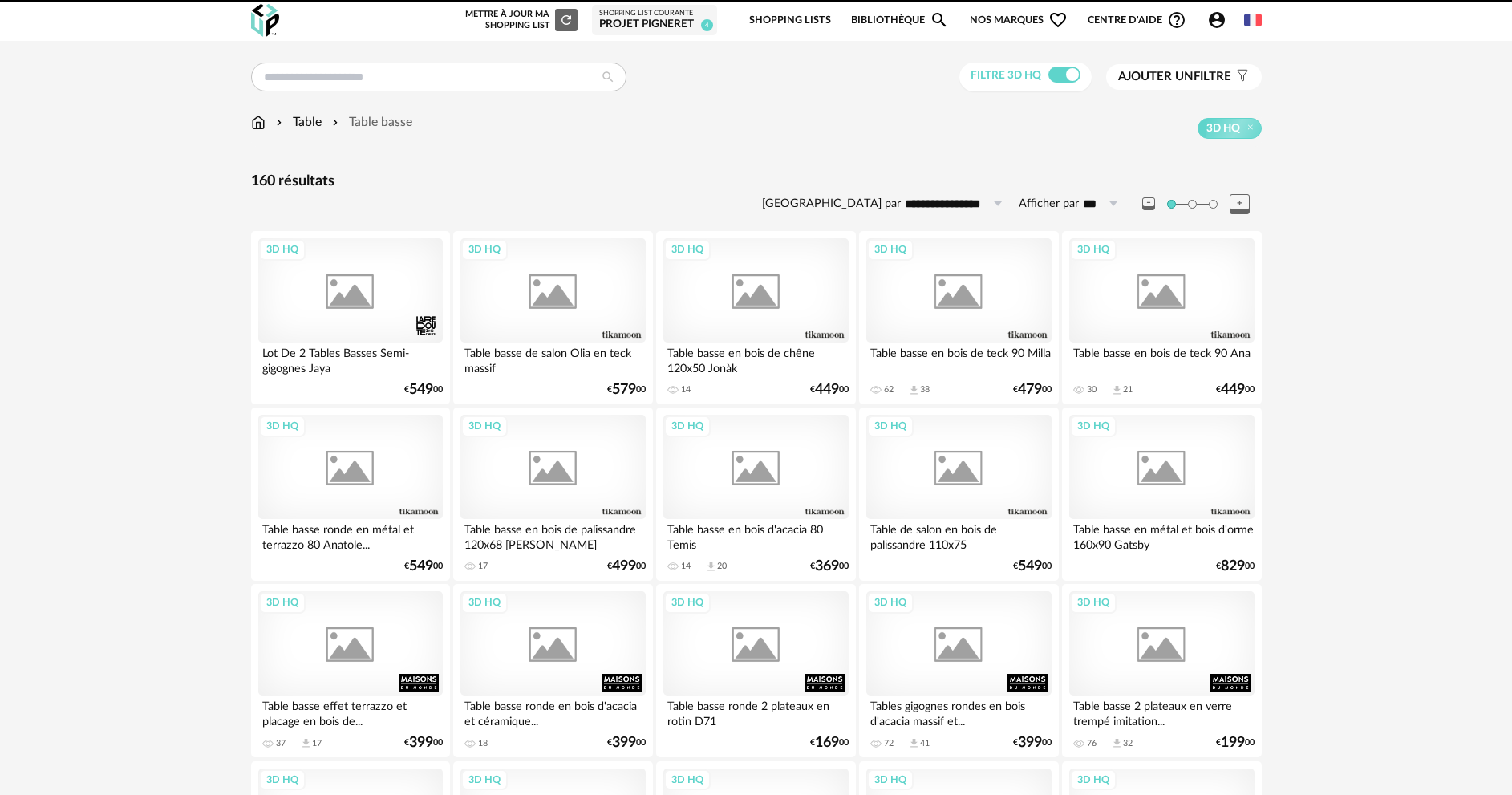
scroll to position [3048, 0]
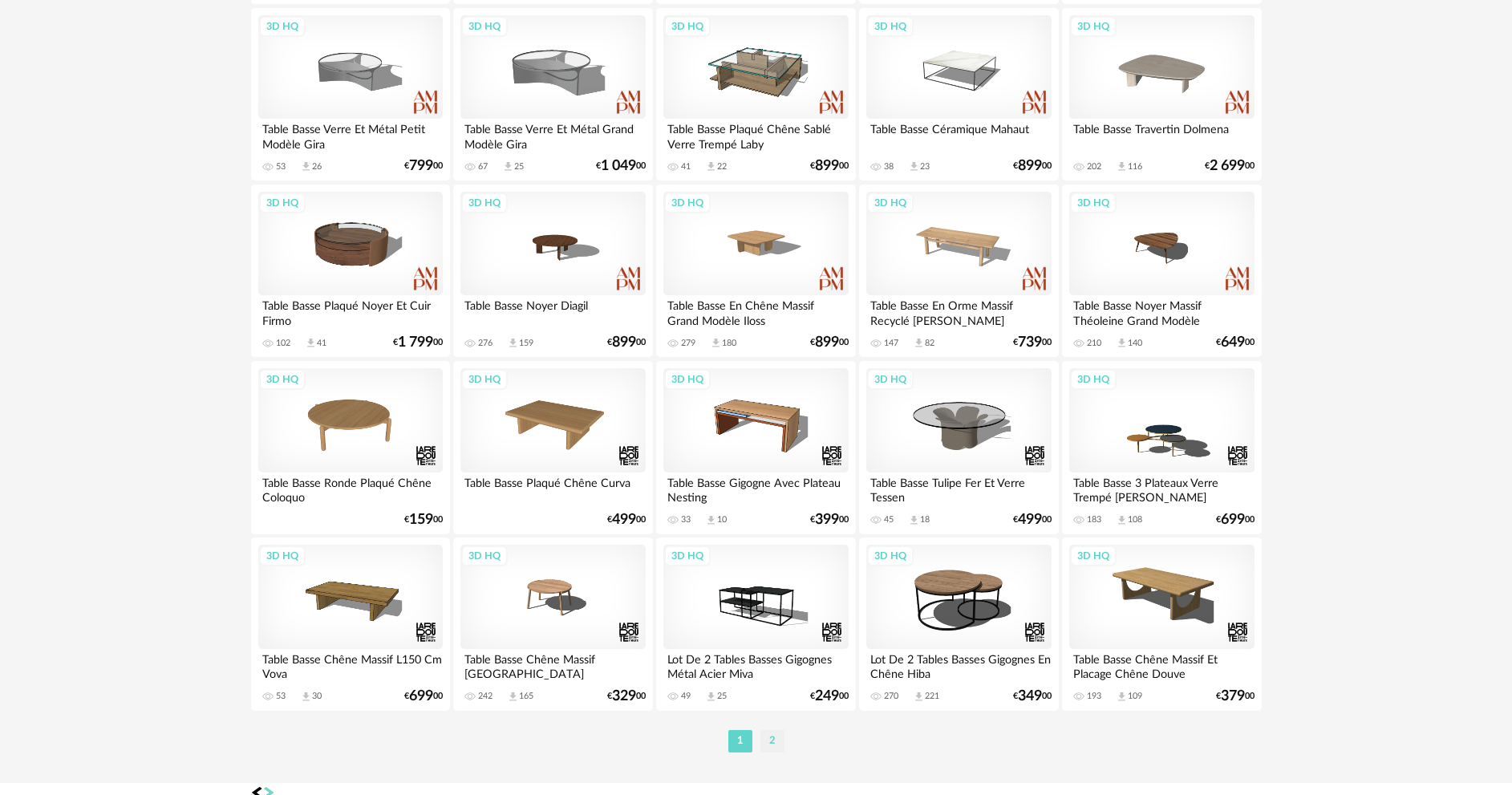
click at [776, 739] on li "2" at bounding box center [773, 741] width 24 height 22
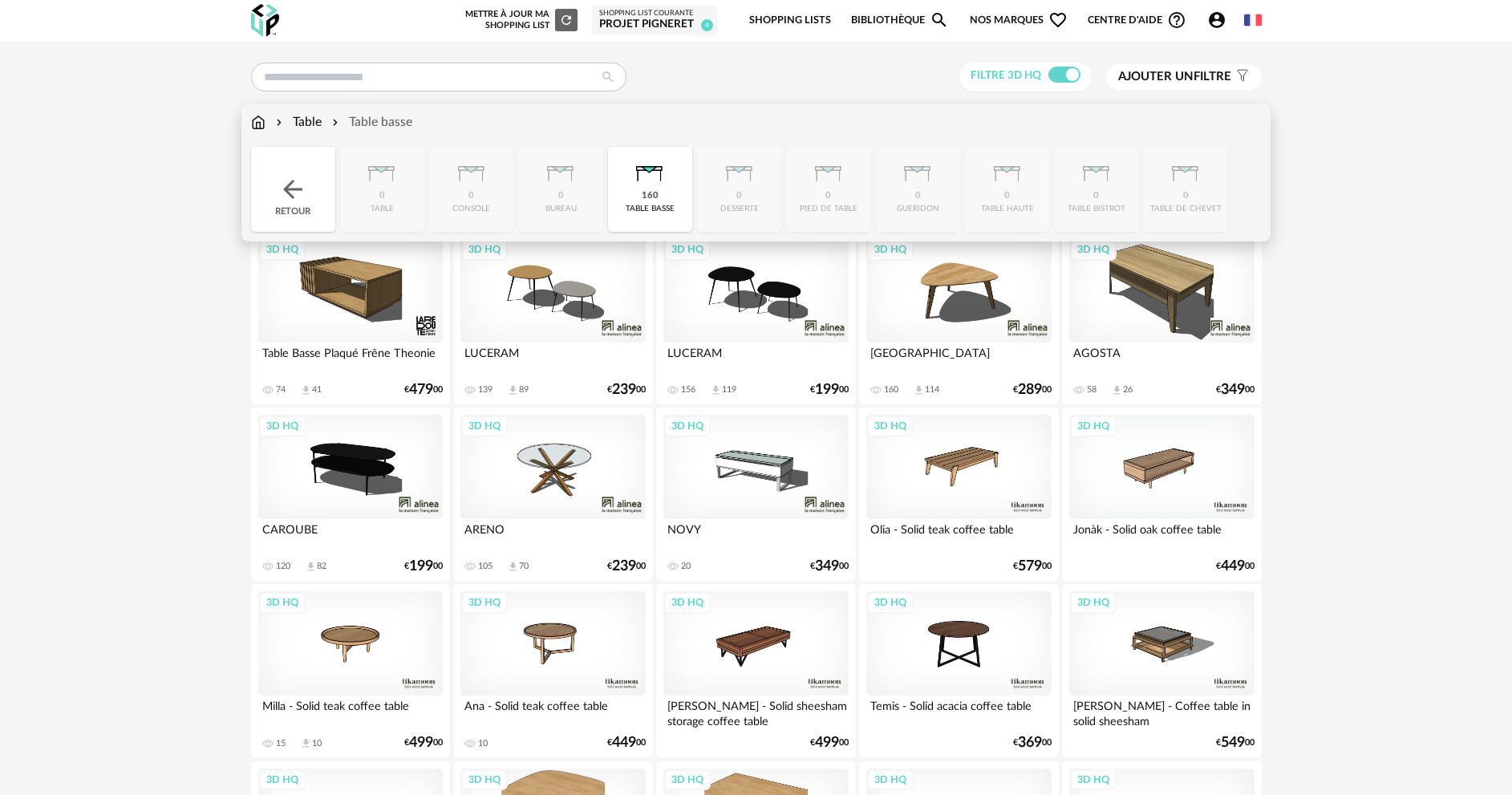
click at [260, 130] on img at bounding box center [258, 122] width 15 height 18
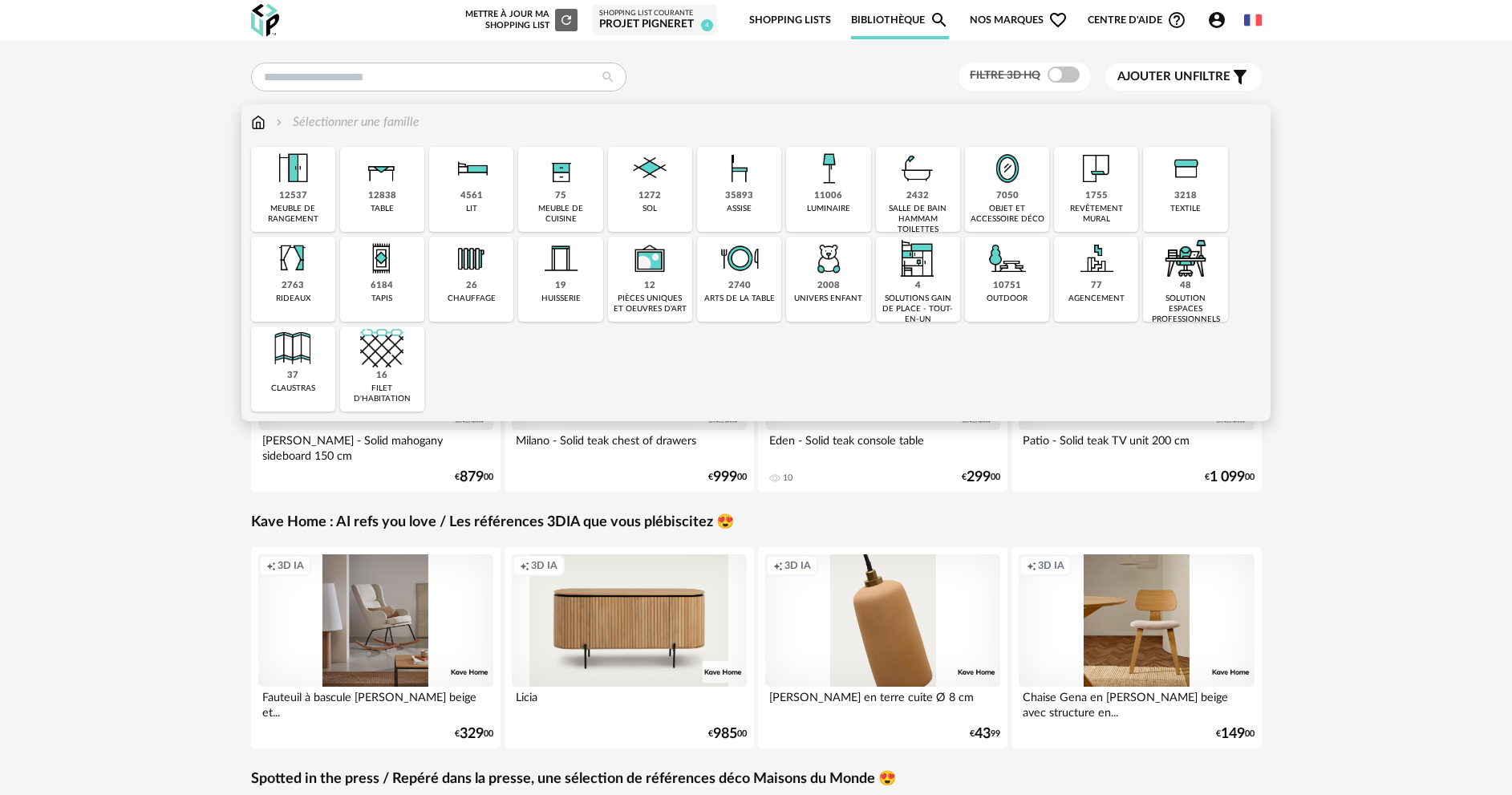
click at [732, 180] on img at bounding box center [739, 168] width 43 height 43
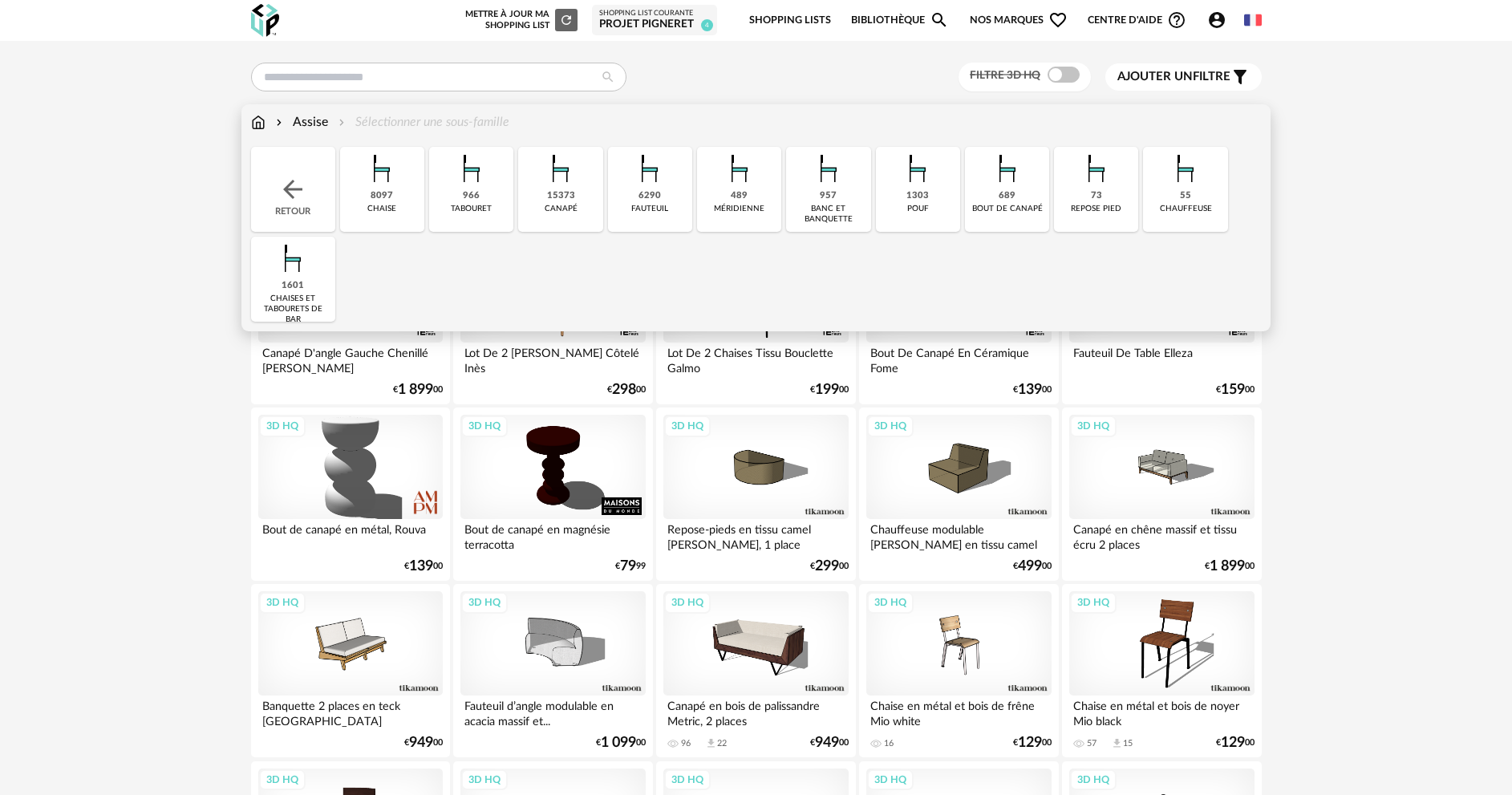
click at [383, 202] on div "8097" at bounding box center [382, 196] width 22 height 12
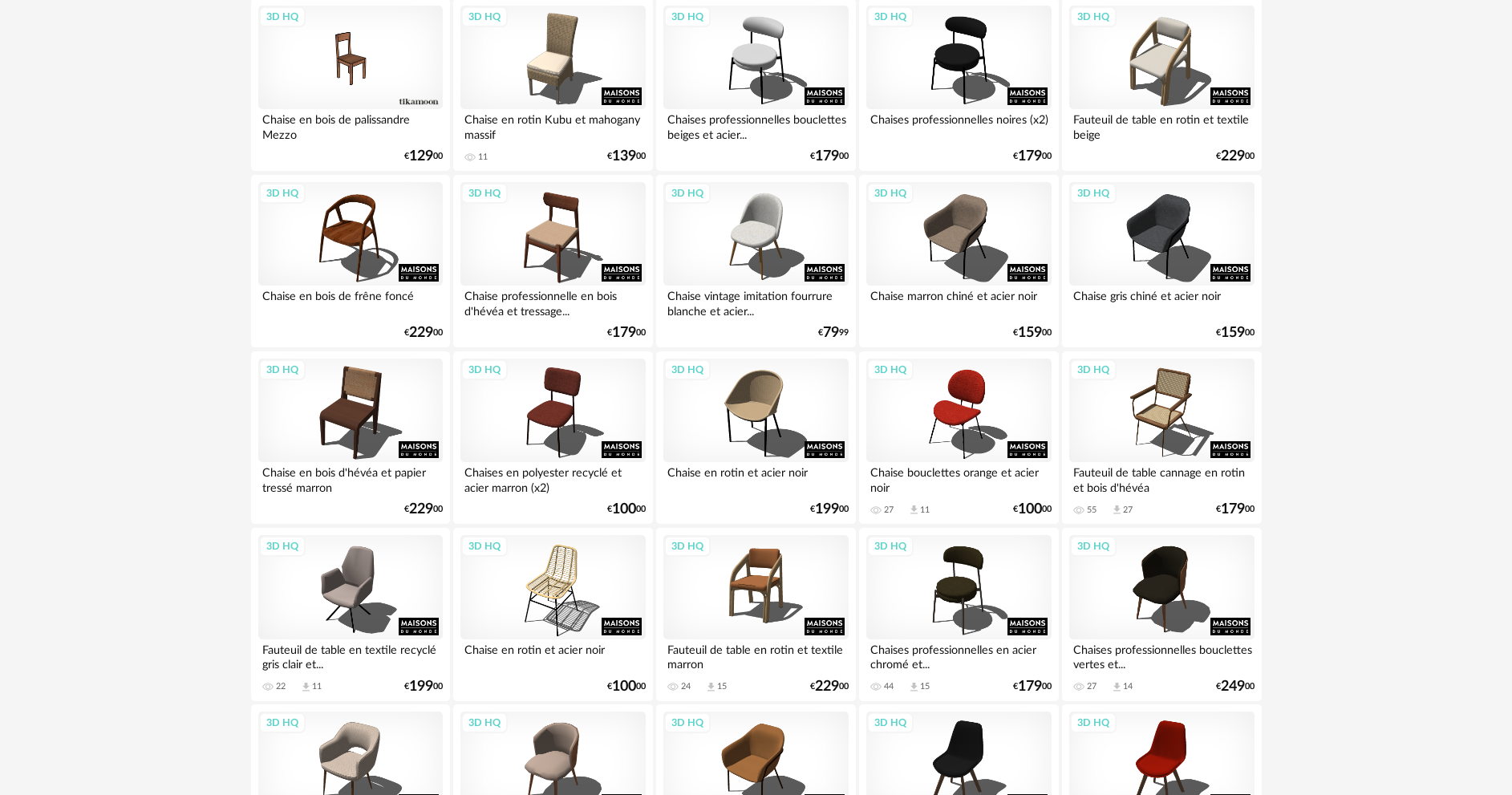
scroll to position [963, 0]
